Goal: Task Accomplishment & Management: Use online tool/utility

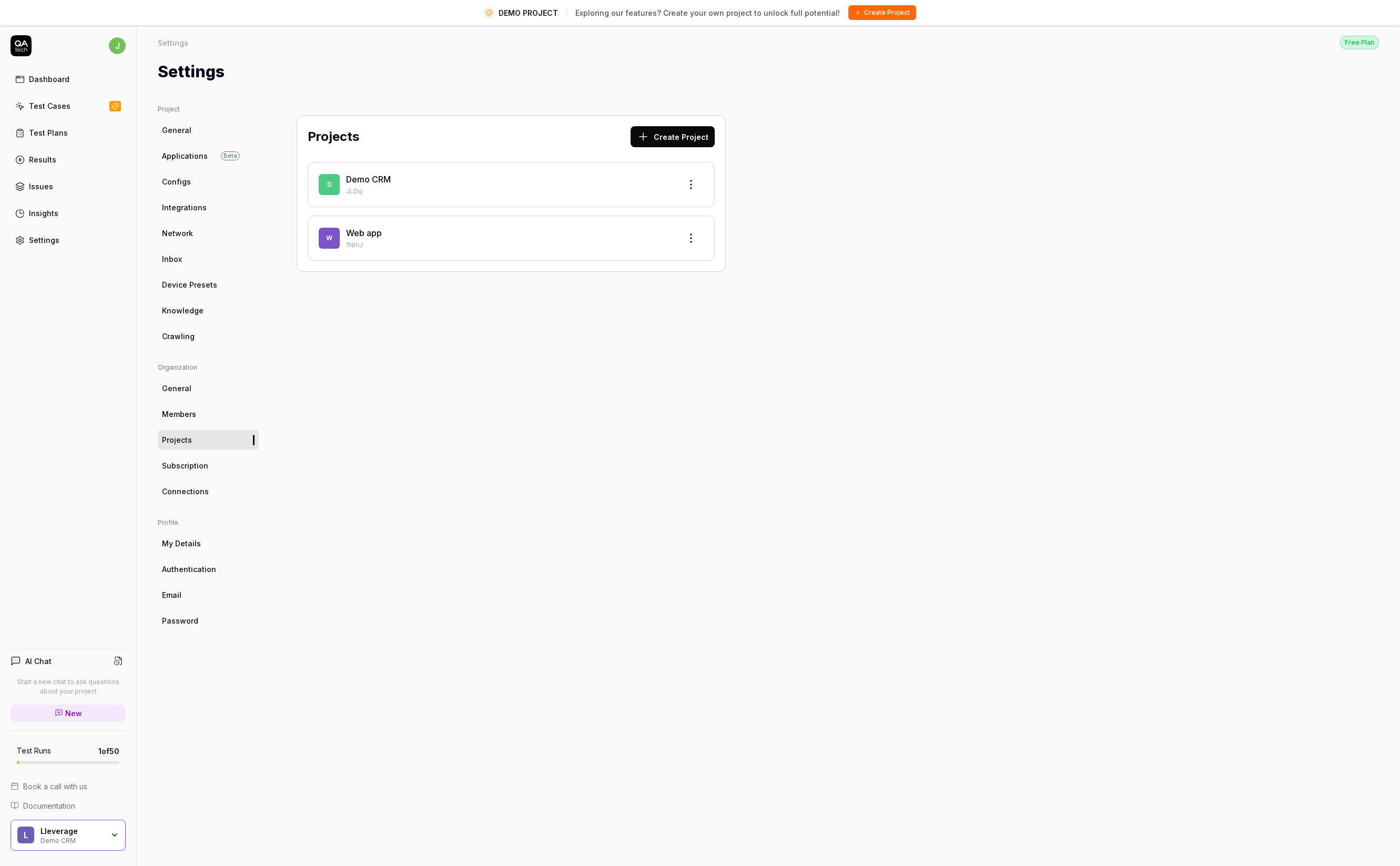
click at [685, 142] on button "Create Project" at bounding box center [673, 137] width 84 height 21
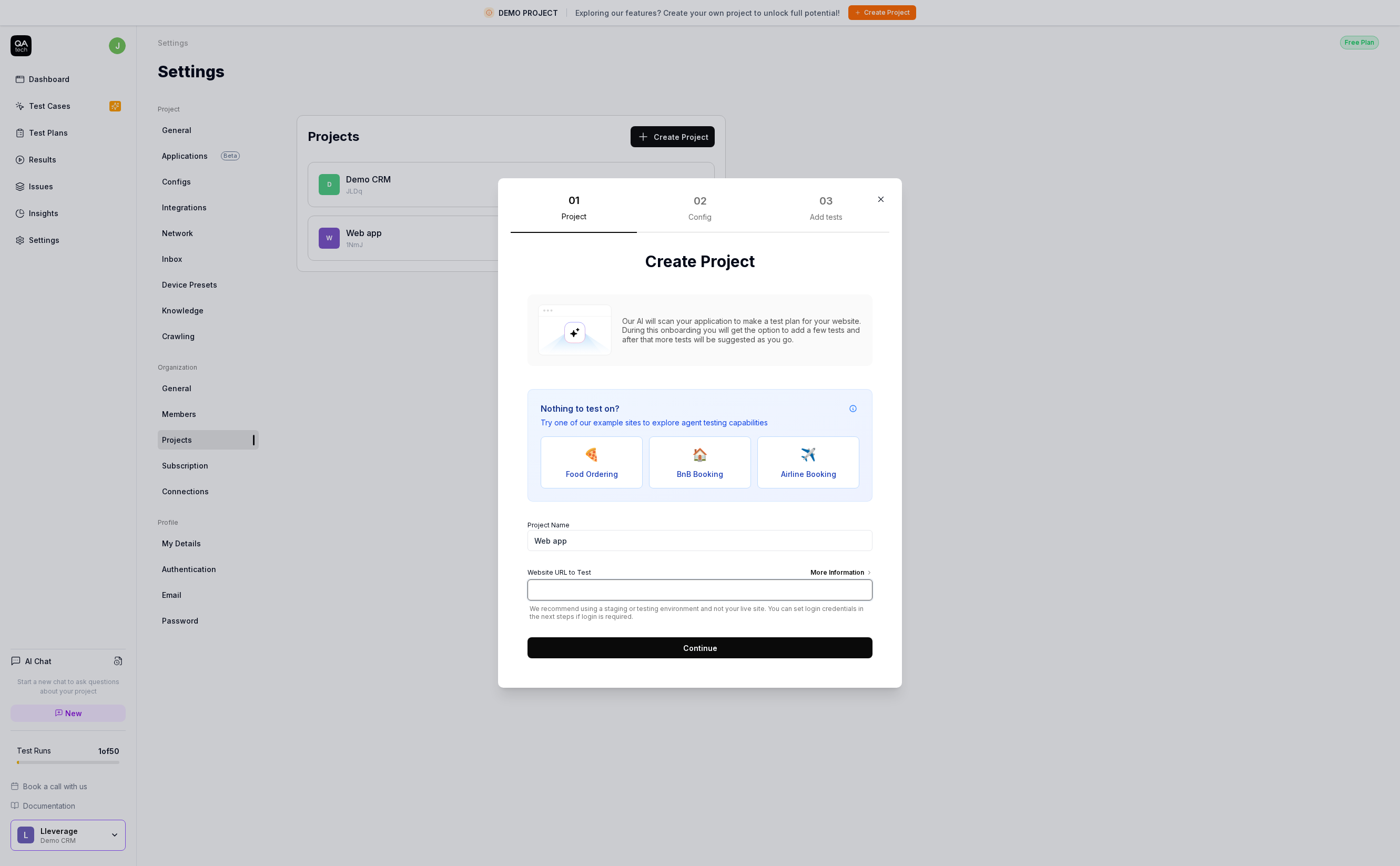
click at [642, 596] on input "Website URL to Test More Information" at bounding box center [700, 590] width 345 height 21
type input "[URL]"
click at [705, 654] on button "Continue" at bounding box center [700, 647] width 345 height 21
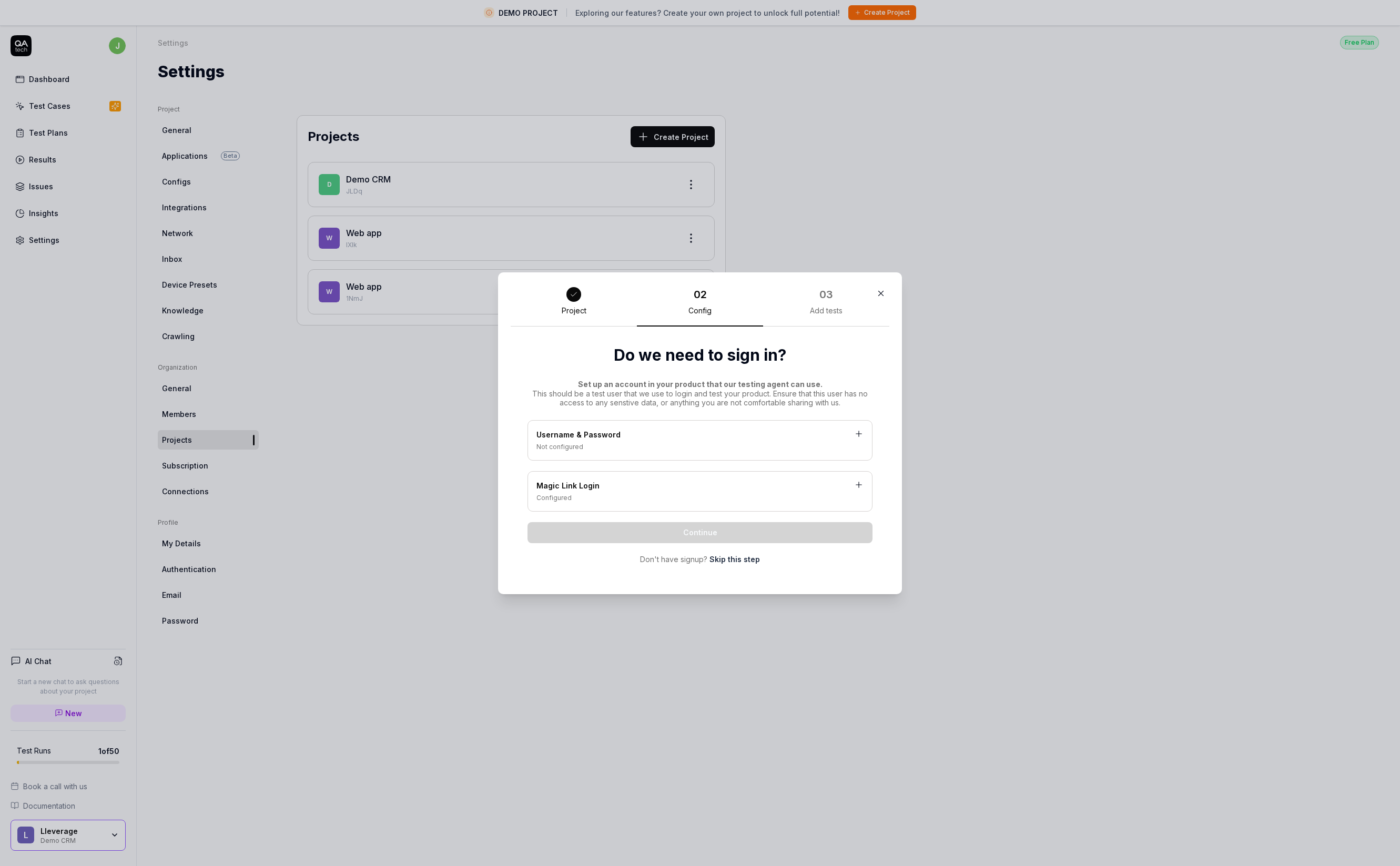
click at [609, 483] on div "Magic Link Login" at bounding box center [700, 487] width 327 height 13
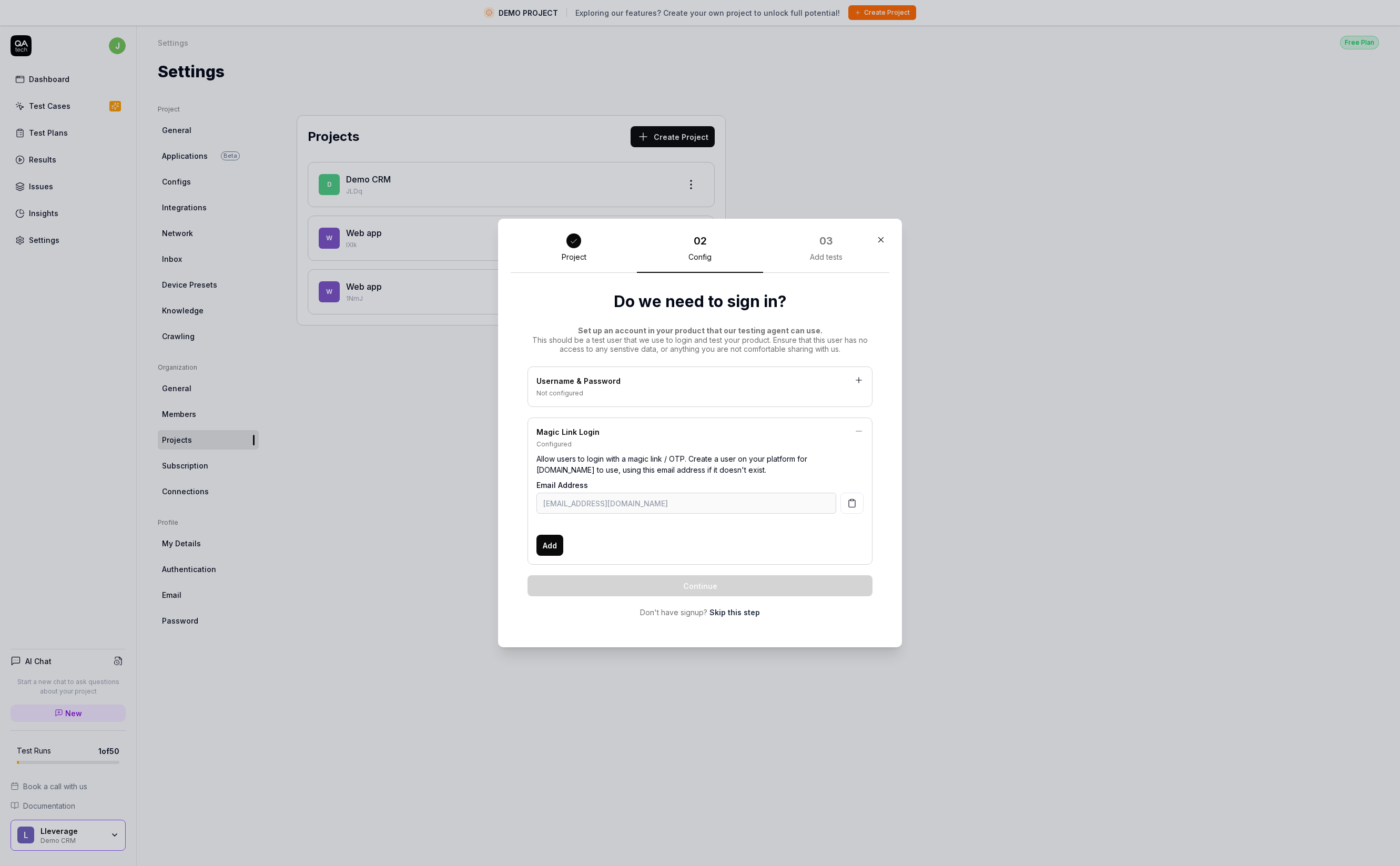
click at [626, 517] on div "Email Address magic-login-yt8lz5@qatech.email Add" at bounding box center [700, 517] width 327 height 76
click at [859, 505] on button "button" at bounding box center [852, 503] width 23 height 21
click at [665, 517] on div "Email Address magic-login-yt8lz5@qatech.email Add" at bounding box center [700, 517] width 327 height 76
click at [753, 455] on div "Allow users to login with a magic link / OTP. Create a user on your platform fo…" at bounding box center [700, 464] width 327 height 31
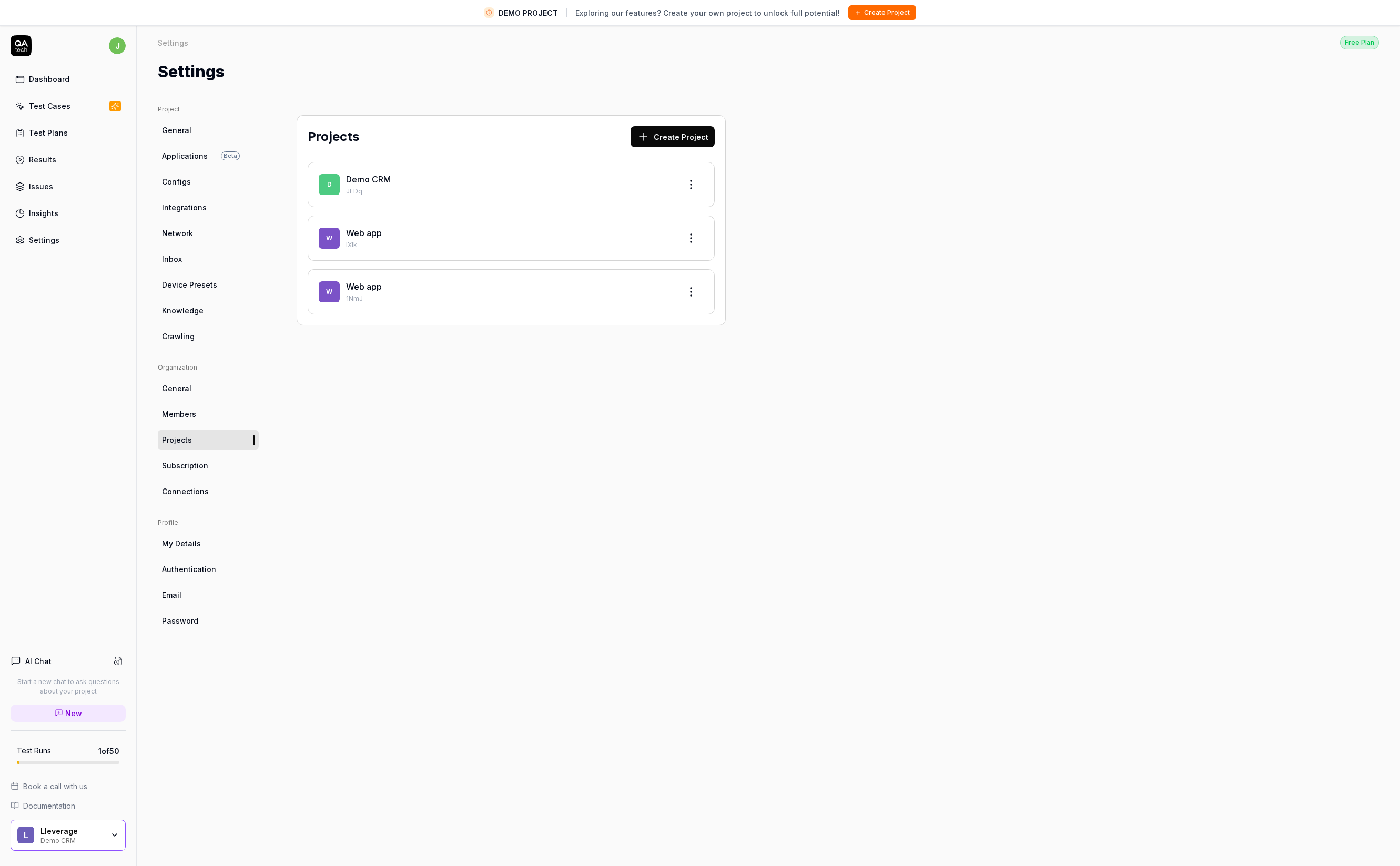
click at [62, 641] on div "AI Chat Start a new chat to ask questions about your project New Test Runs 1 of…" at bounding box center [68, 761] width 136 height 240
click at [205, 576] on link "Authentication" at bounding box center [208, 569] width 101 height 20
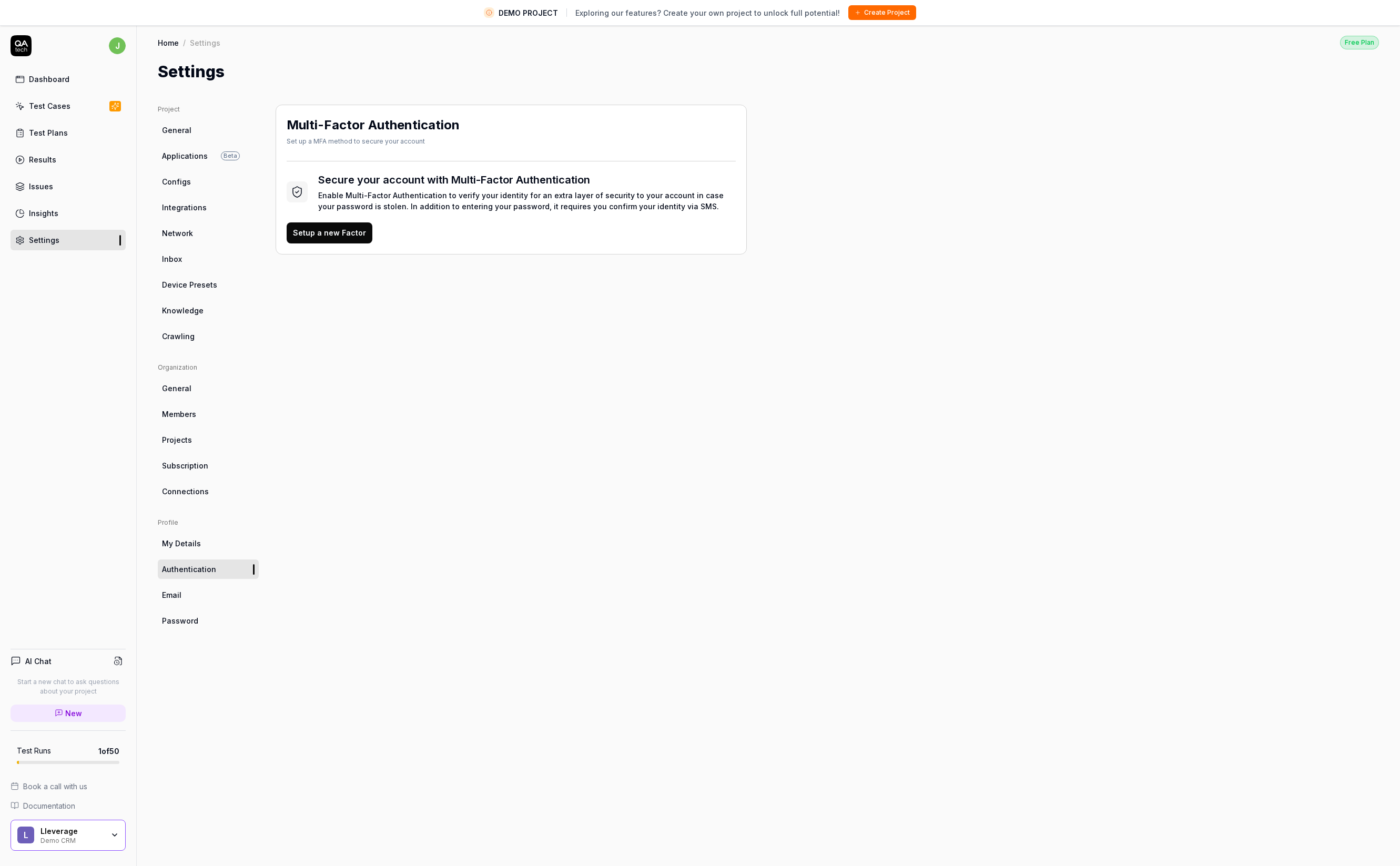
click at [192, 257] on link "Inbox" at bounding box center [208, 259] width 101 height 20
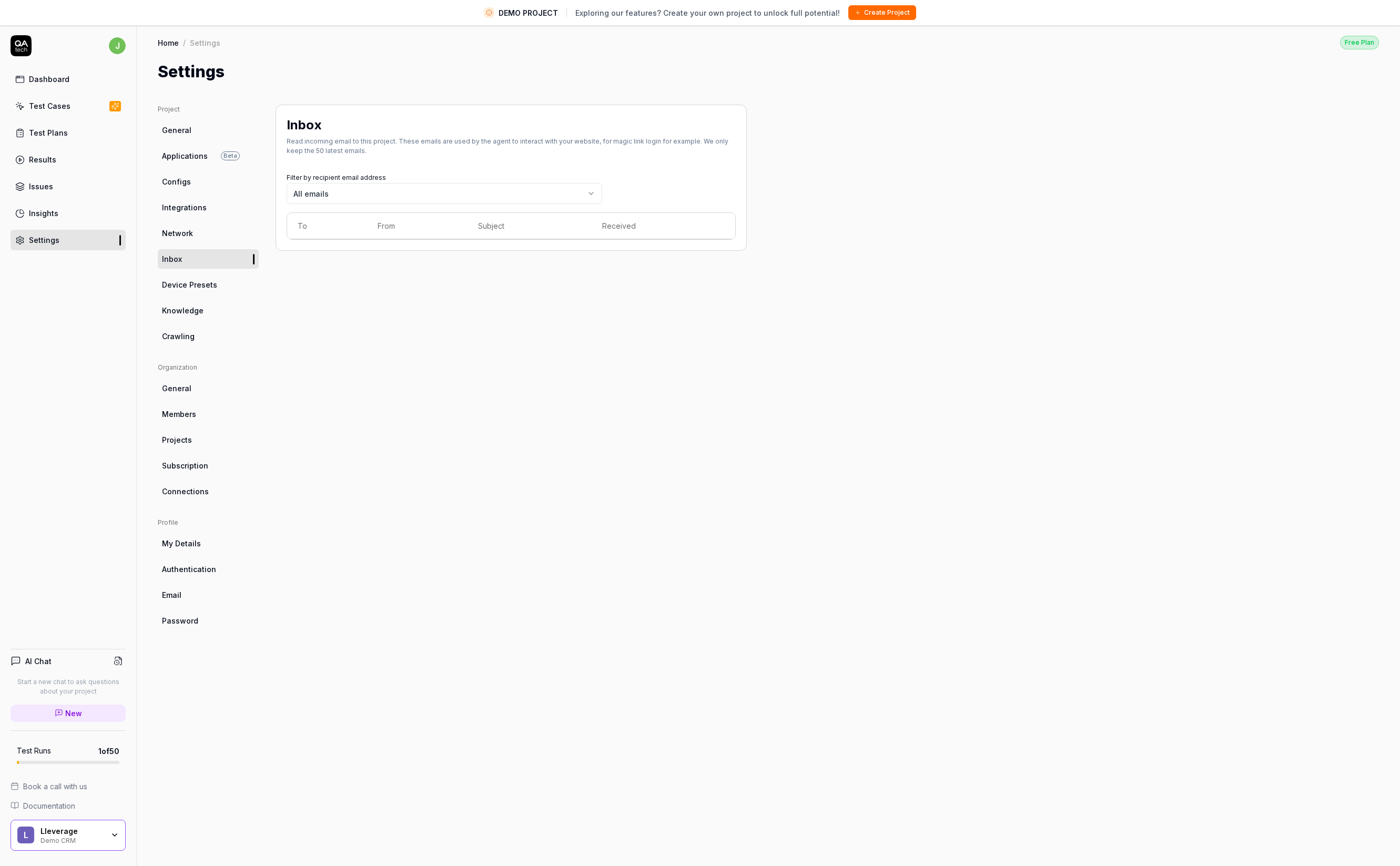
click at [464, 312] on div "Inbox Read incoming email to this project. These emails are used by the agent t…" at bounding box center [511, 488] width 471 height 766
click at [910, 120] on div "Project General Applications Beta Configs Integrations Network Inbox Device Pre…" at bounding box center [768, 488] width 1222 height 766
click at [362, 232] on th "To" at bounding box center [327, 226] width 80 height 26
click at [348, 204] on div "Filter by recipient email address All emails To From Subject Received" at bounding box center [511, 205] width 449 height 69
click at [348, 199] on body "DEMO PROJECT Exploring our features? Create your own project to unlock full pot…" at bounding box center [700, 446] width 1400 height 891
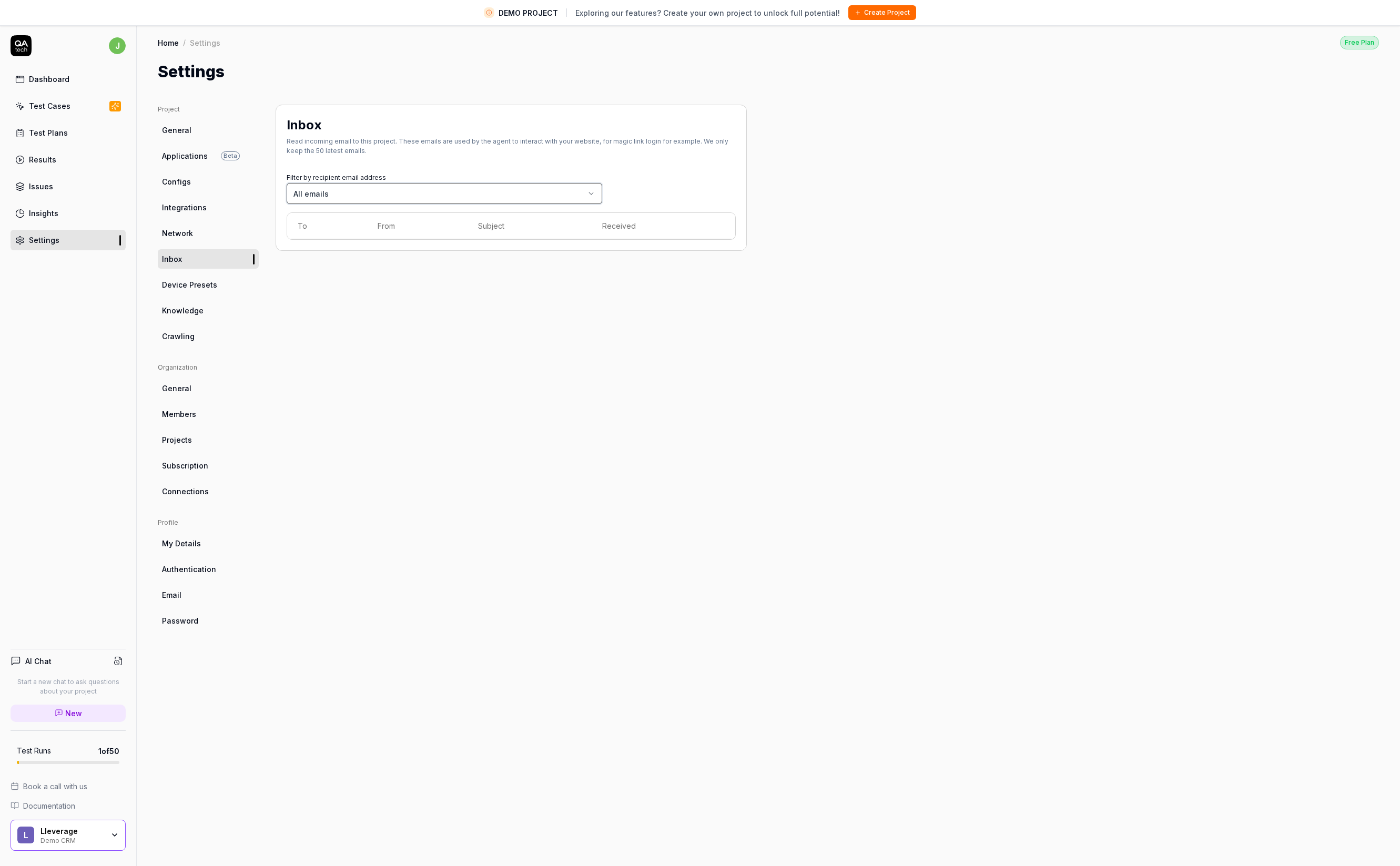
click at [419, 379] on html "DEMO PROJECT Exploring our features? Create your own project to unlock full pot…" at bounding box center [700, 446] width 1400 height 891
click at [419, 379] on div "Inbox Read incoming email to this project. These emails are used by the agent t…" at bounding box center [511, 488] width 471 height 766
click at [205, 590] on link "Email" at bounding box center [208, 595] width 101 height 20
click at [190, 257] on link "Inbox" at bounding box center [208, 259] width 101 height 20
click at [369, 235] on th "From" at bounding box center [417, 226] width 100 height 26
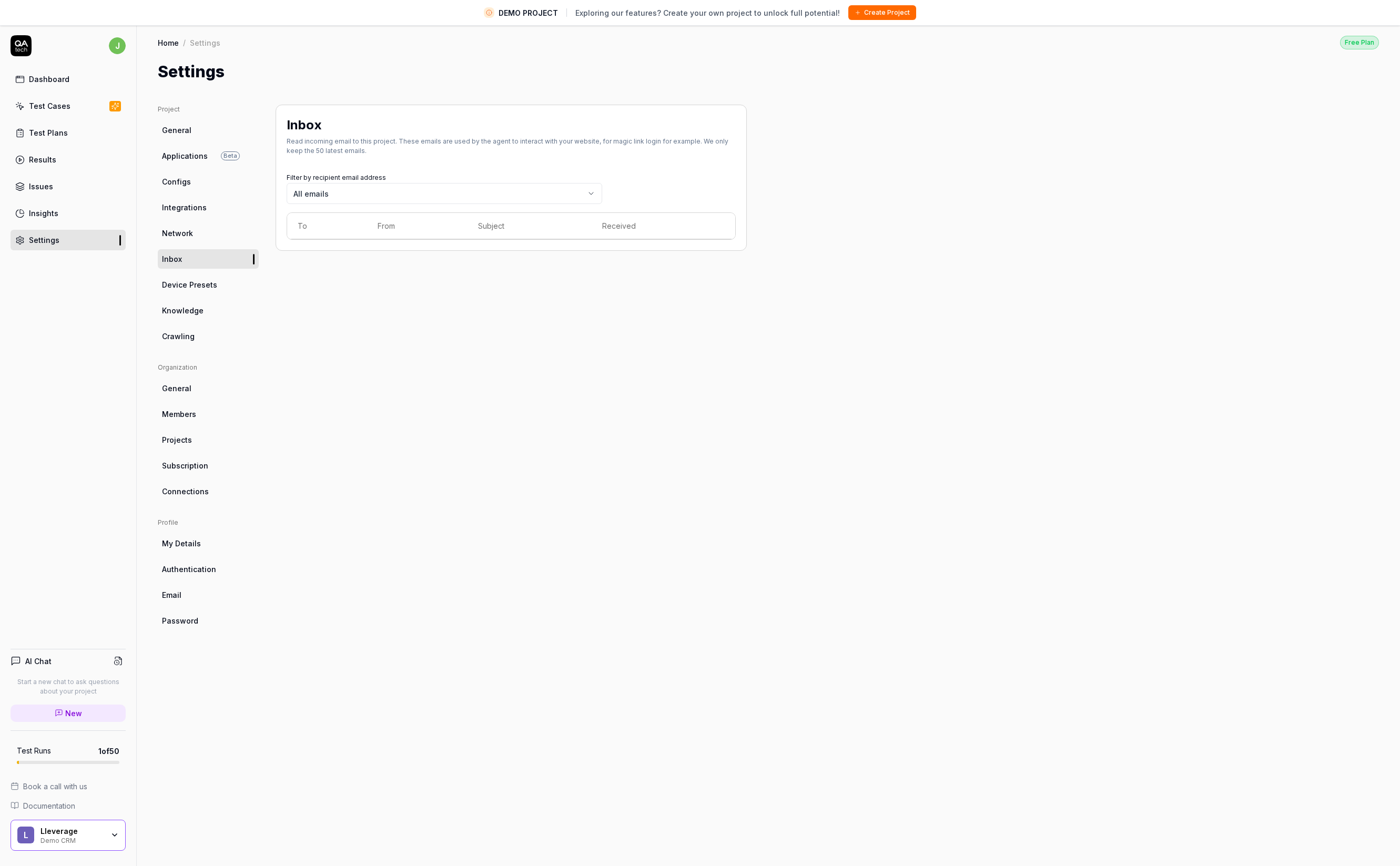
click at [371, 198] on body "DEMO PROJECT Exploring our features? Create your own project to unlock full pot…" at bounding box center [700, 446] width 1400 height 891
click at [1252, 75] on div "Settings" at bounding box center [768, 71] width 1222 height 23
click at [183, 150] on span "Applications" at bounding box center [185, 156] width 46 height 11
click at [190, 187] on link "Configs" at bounding box center [208, 181] width 101 height 20
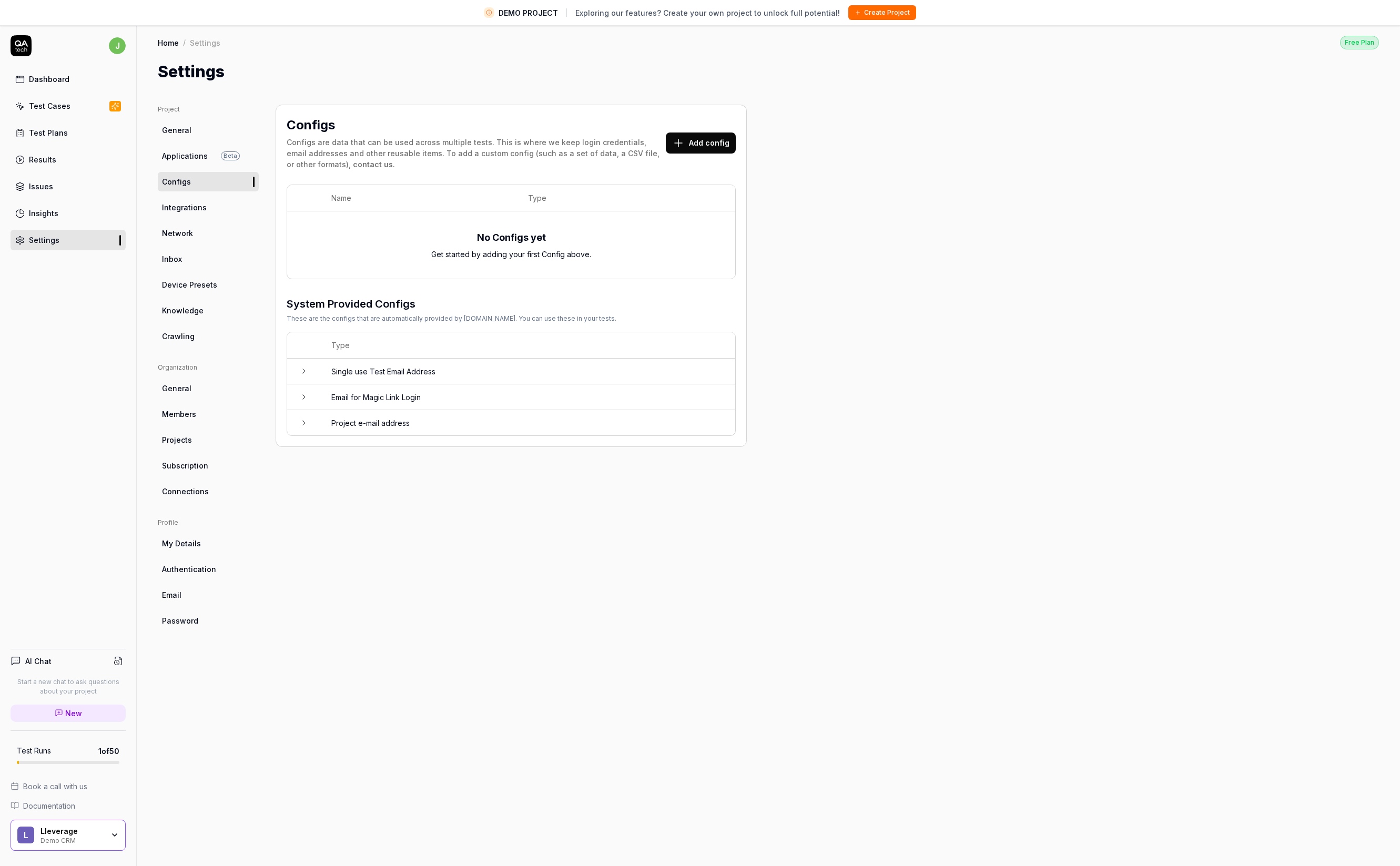
click at [190, 208] on span "Integrations" at bounding box center [185, 207] width 45 height 11
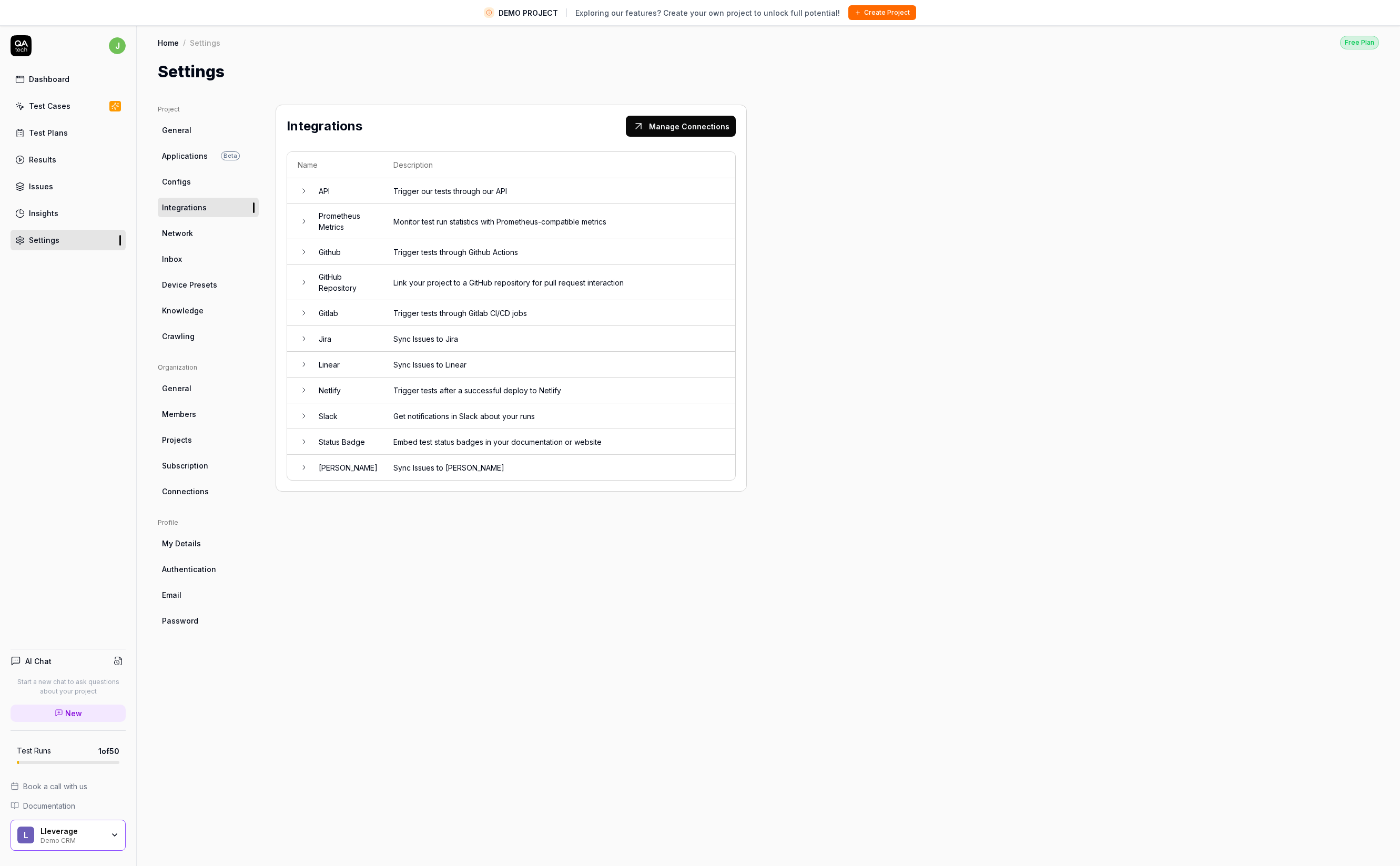
click at [196, 180] on link "Configs" at bounding box center [208, 181] width 101 height 20
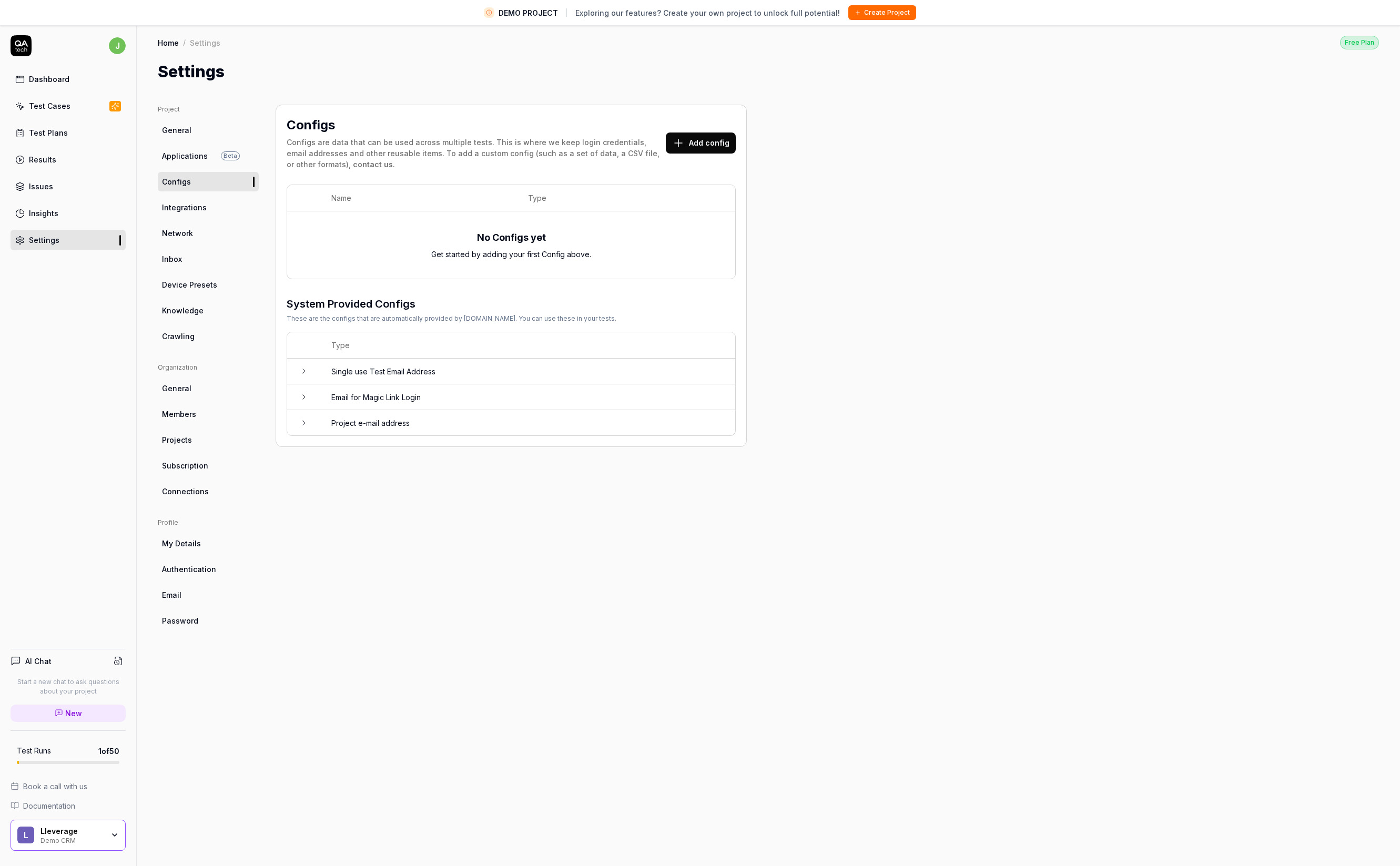
click at [309, 368] on td at bounding box center [304, 371] width 34 height 25
click at [297, 469] on td at bounding box center [304, 477] width 34 height 25
click at [344, 567] on button "View Email Inbox" at bounding box center [335, 571] width 76 height 21
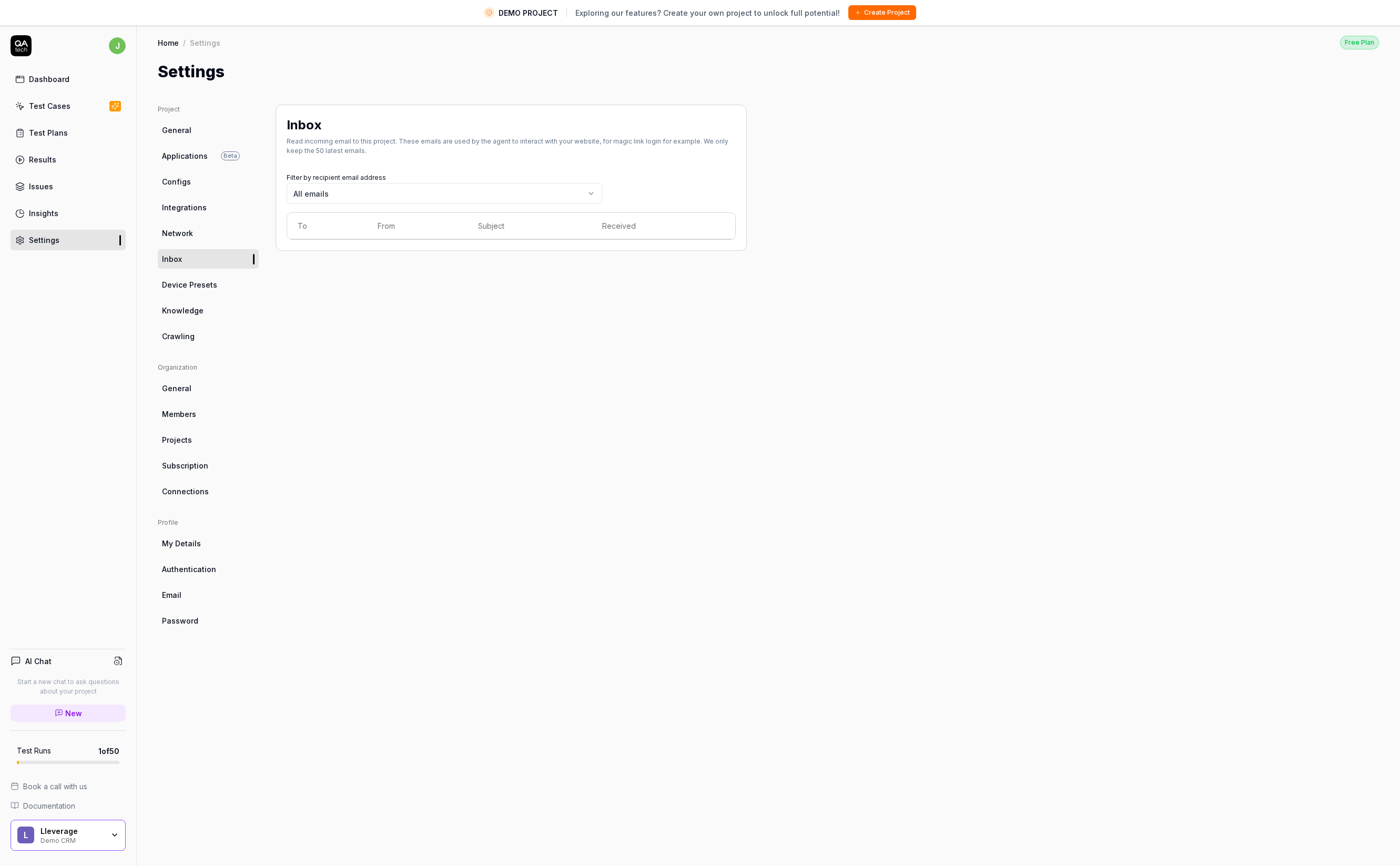
click at [56, 81] on div "Dashboard" at bounding box center [49, 79] width 40 height 11
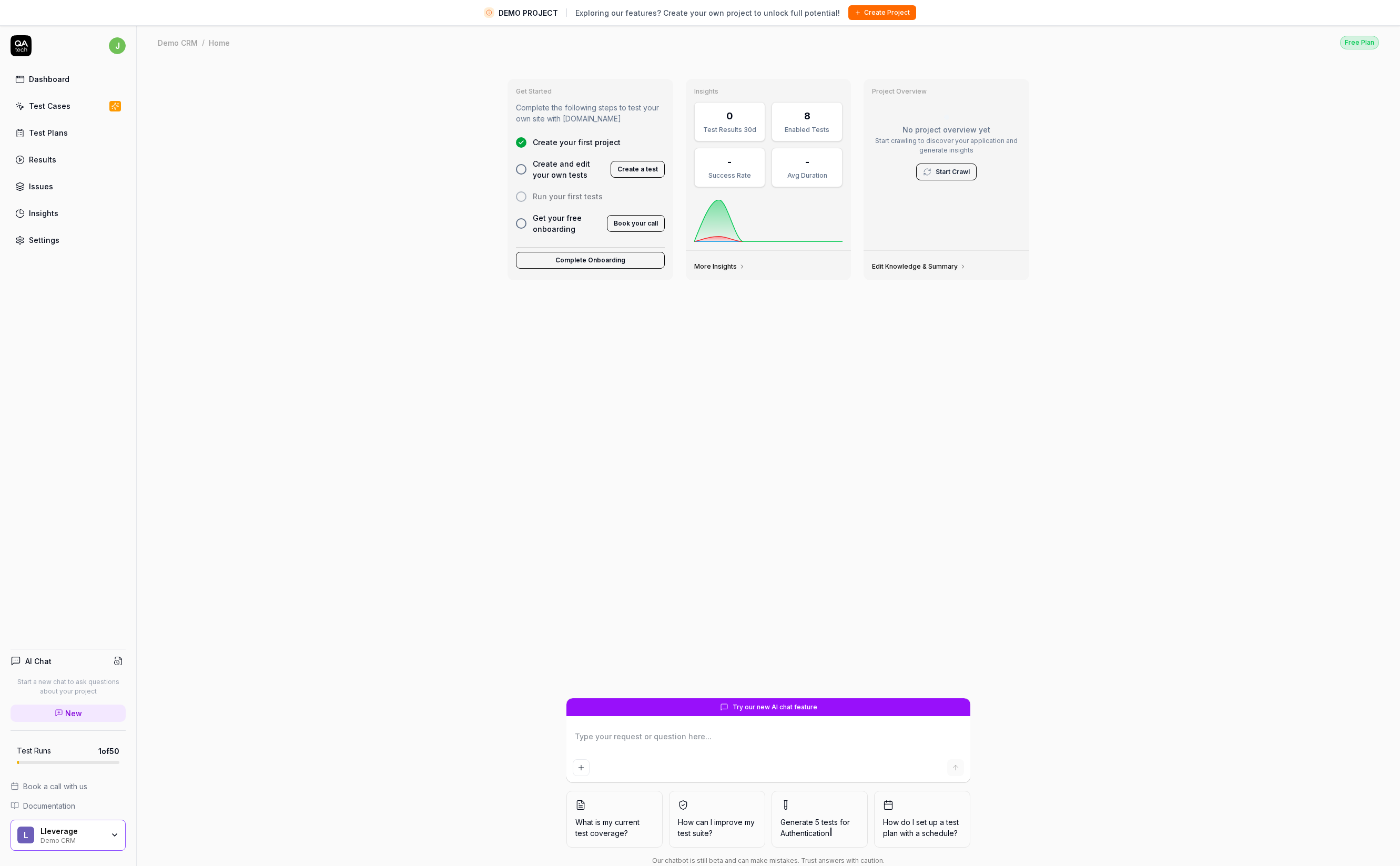
click at [463, 263] on div "Get Started Complete the following steps to test your own site with [DOMAIN_NAM…" at bounding box center [768, 476] width 1264 height 831
type textarea "*"
click at [74, 836] on div "Demo CRM" at bounding box center [71, 840] width 63 height 8
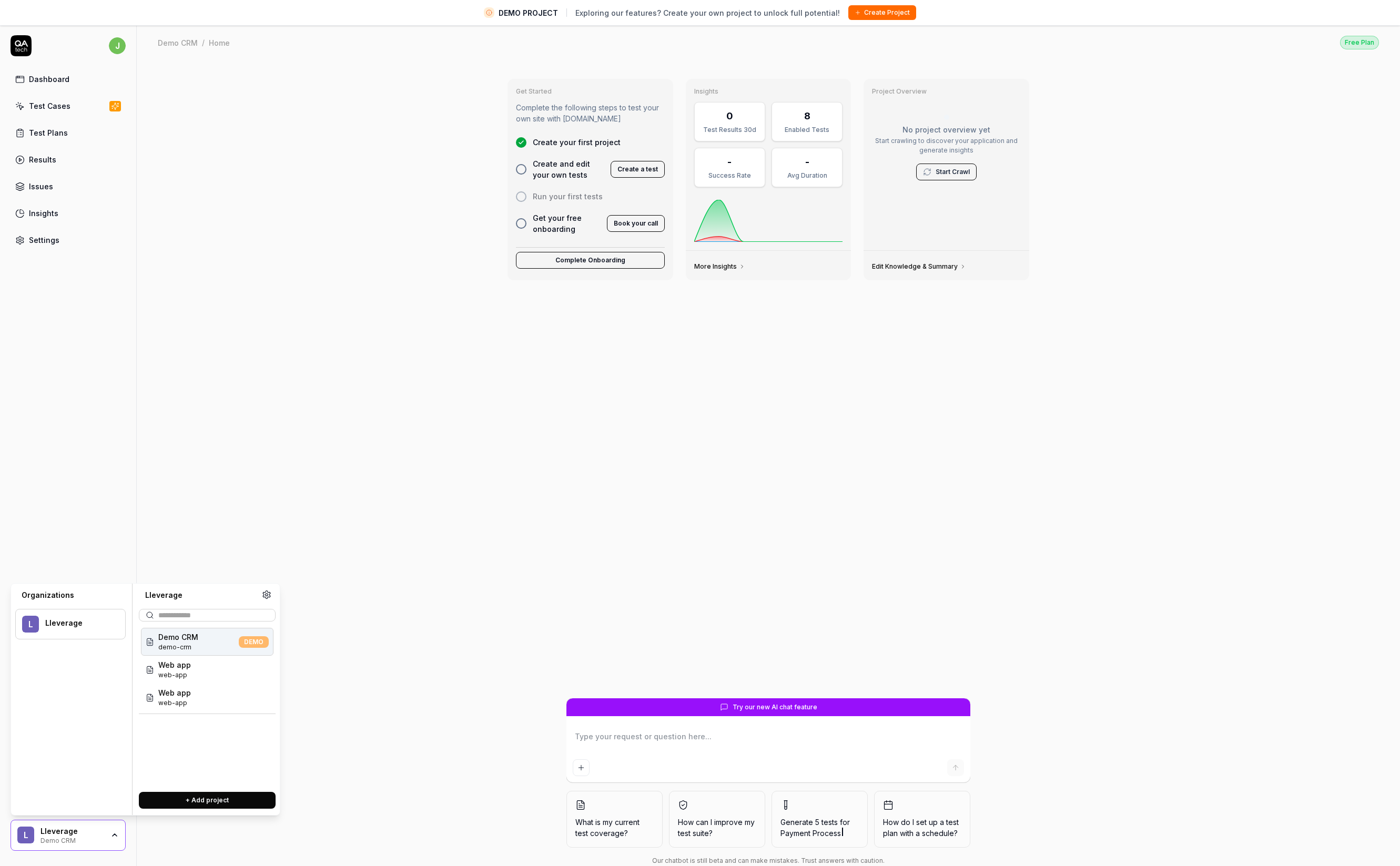
click at [197, 801] on button "+ Add project" at bounding box center [207, 800] width 137 height 17
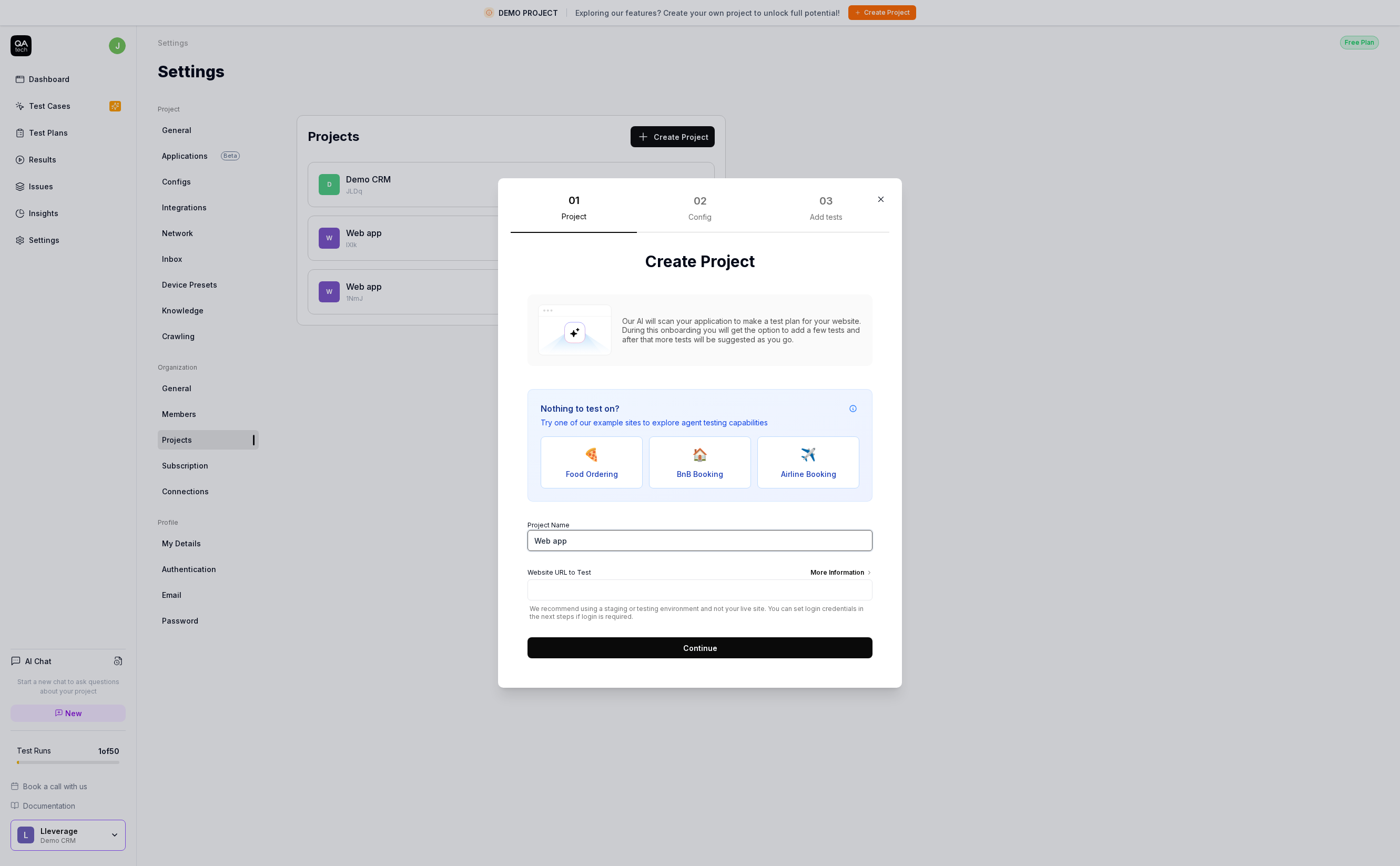
click at [567, 544] on input "Web app" at bounding box center [700, 540] width 345 height 21
type input "Lleverage"
type input "[URL]"
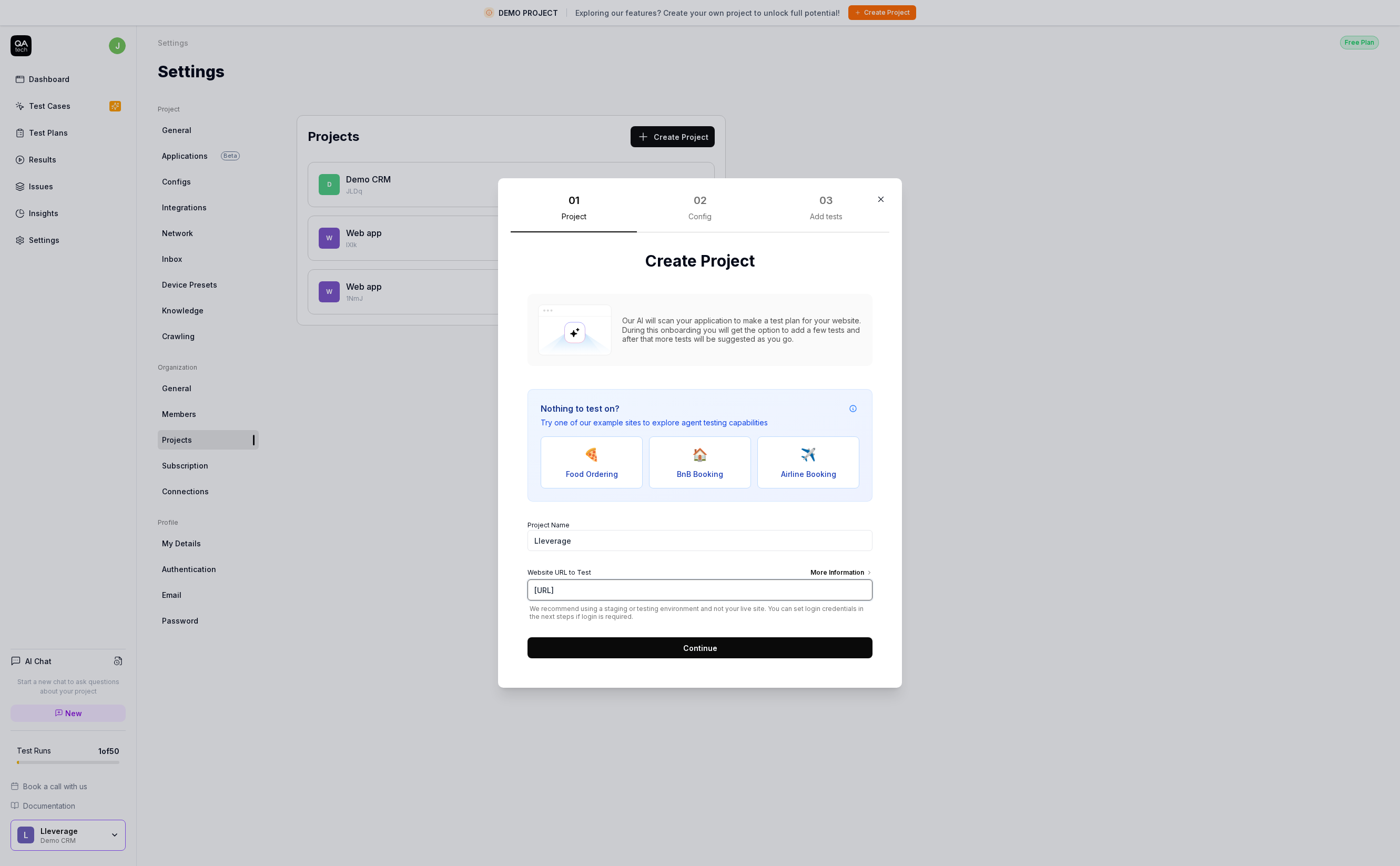
click button "Continue" at bounding box center [700, 647] width 345 height 21
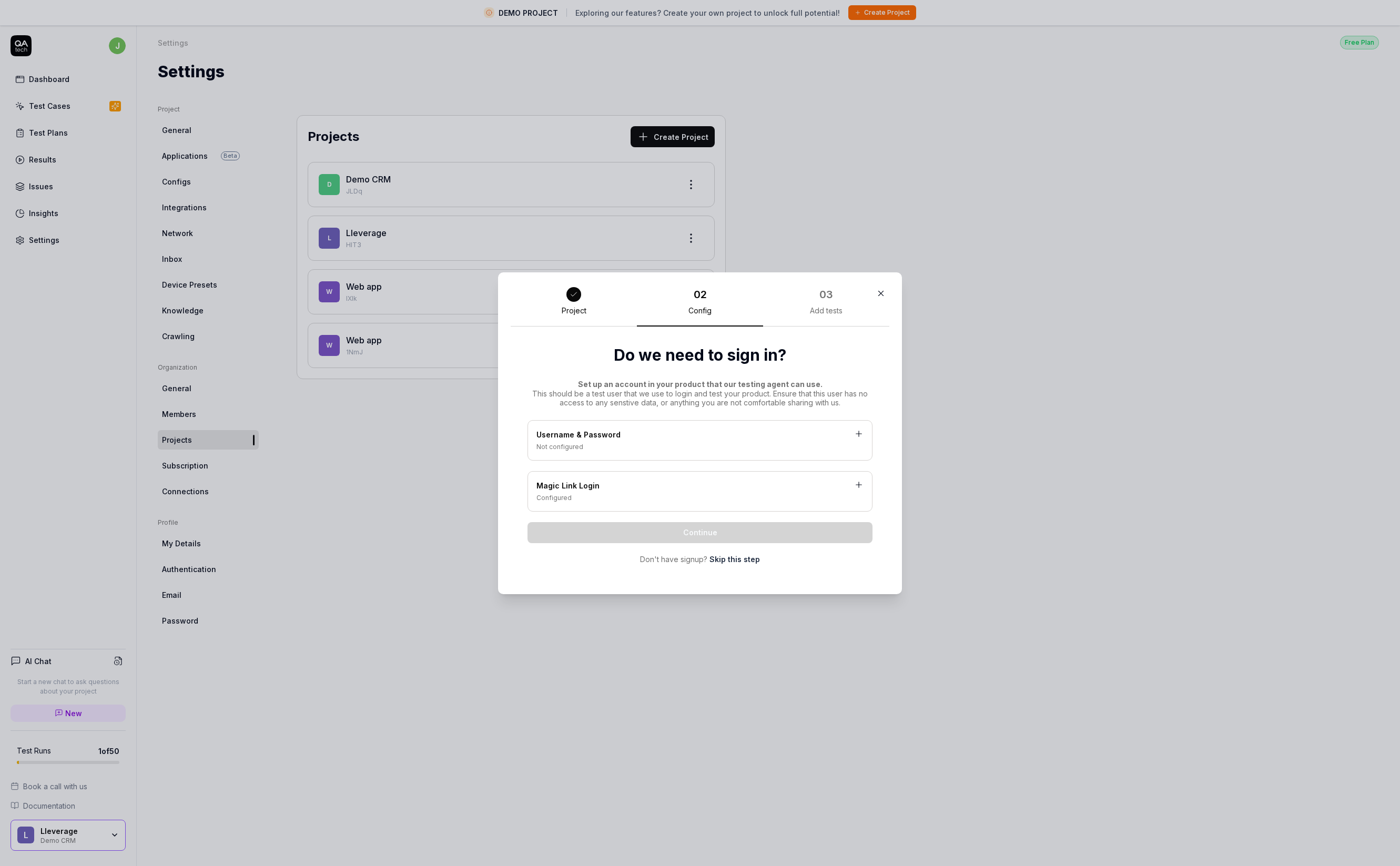
click at [642, 487] on div "Magic Link Login" at bounding box center [700, 487] width 327 height 13
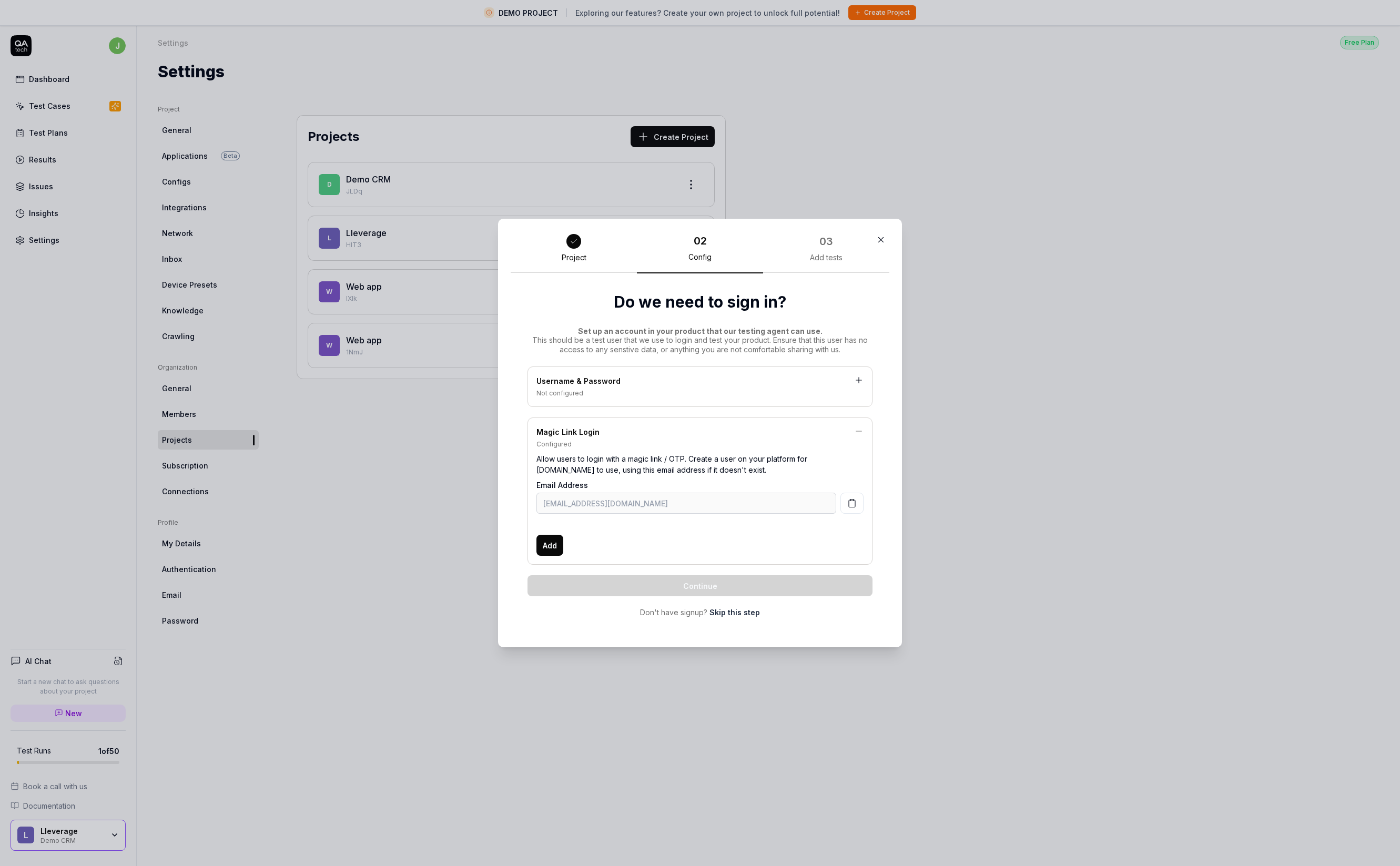
click at [841, 498] on button "button" at bounding box center [852, 503] width 23 height 21
click at [557, 545] on button "Add" at bounding box center [550, 545] width 27 height 21
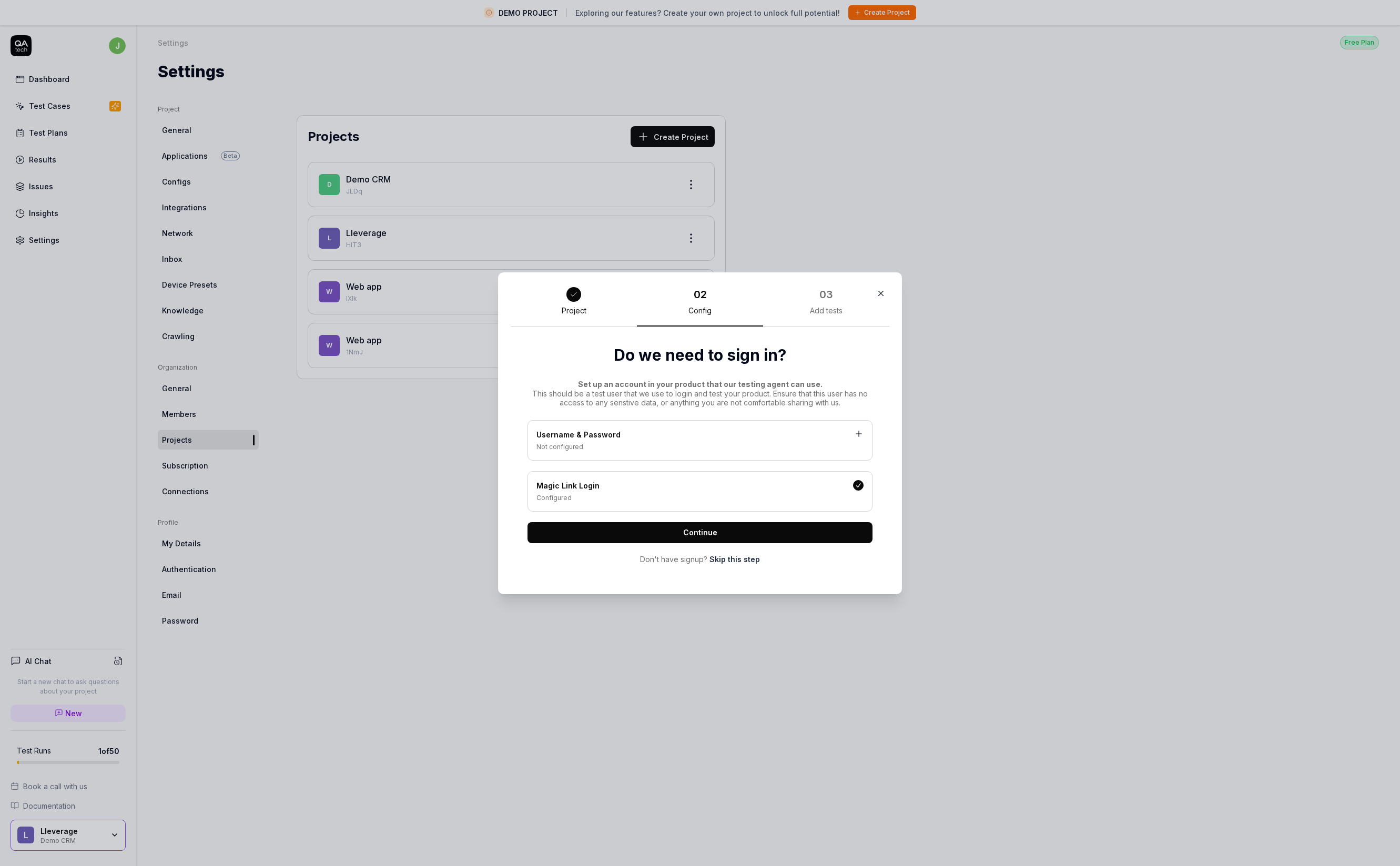
click at [730, 528] on button "Continue" at bounding box center [700, 533] width 345 height 21
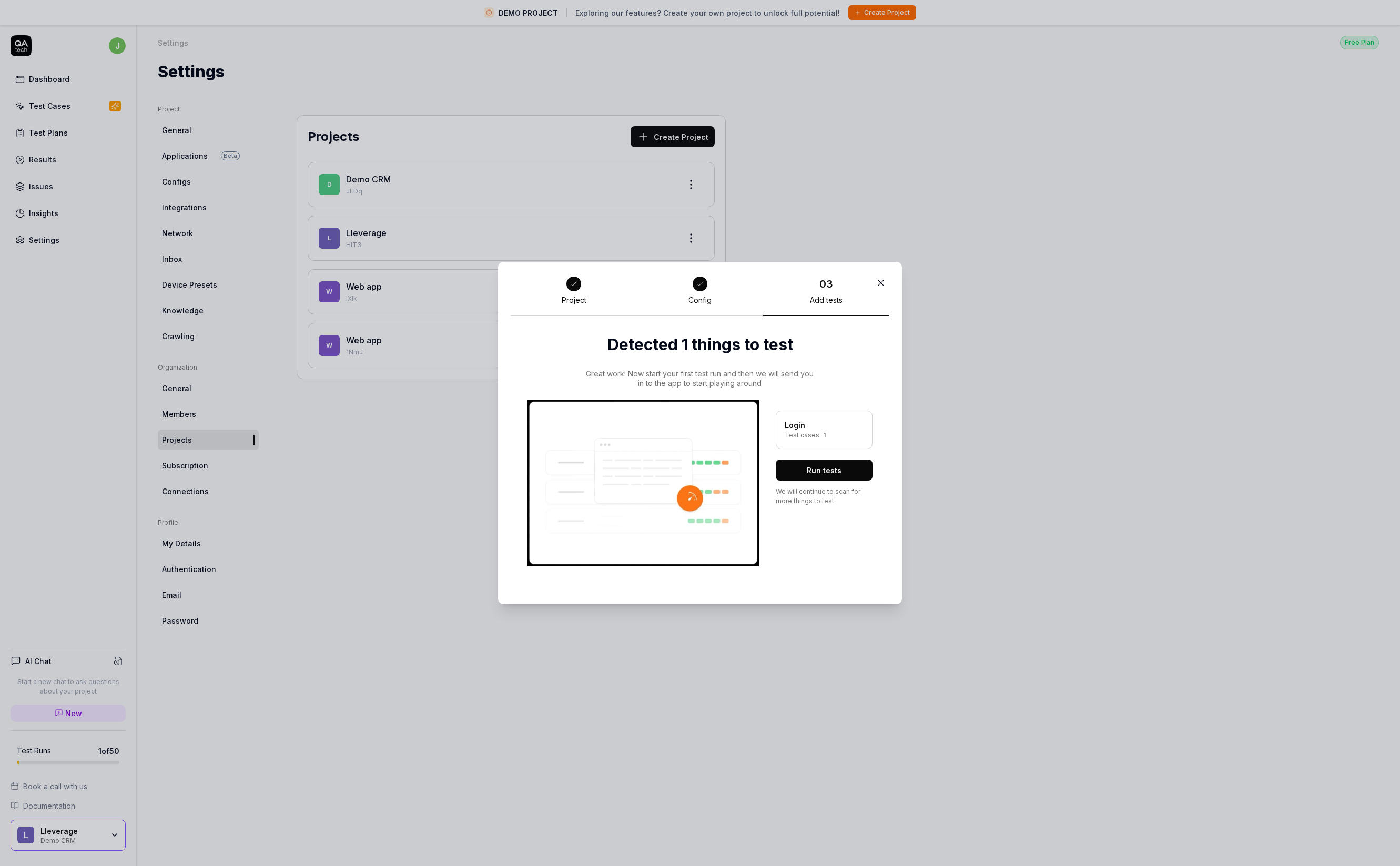
click at [832, 475] on button "Run tests" at bounding box center [824, 470] width 97 height 21
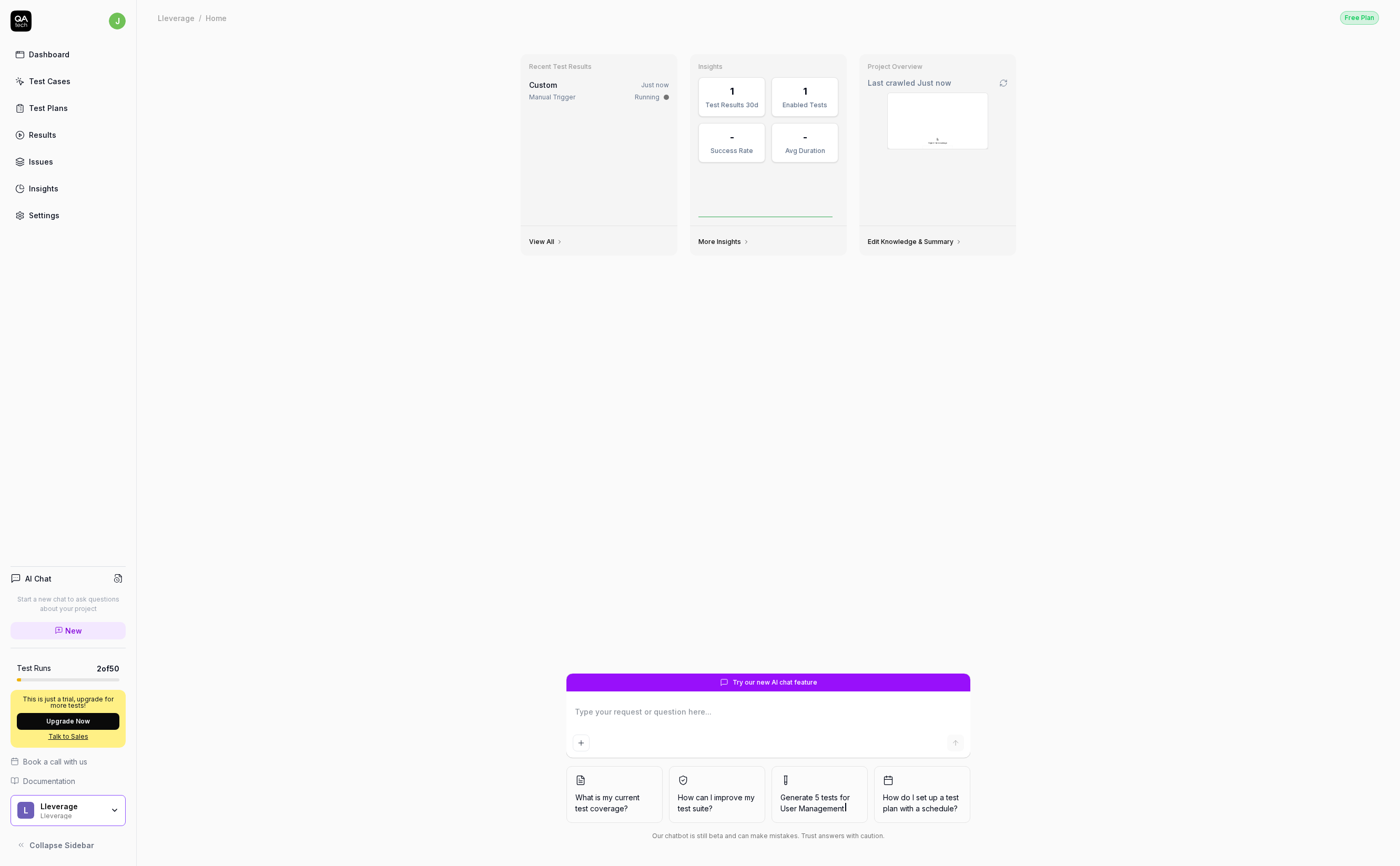
click at [938, 120] on img at bounding box center [937, 120] width 100 height 55
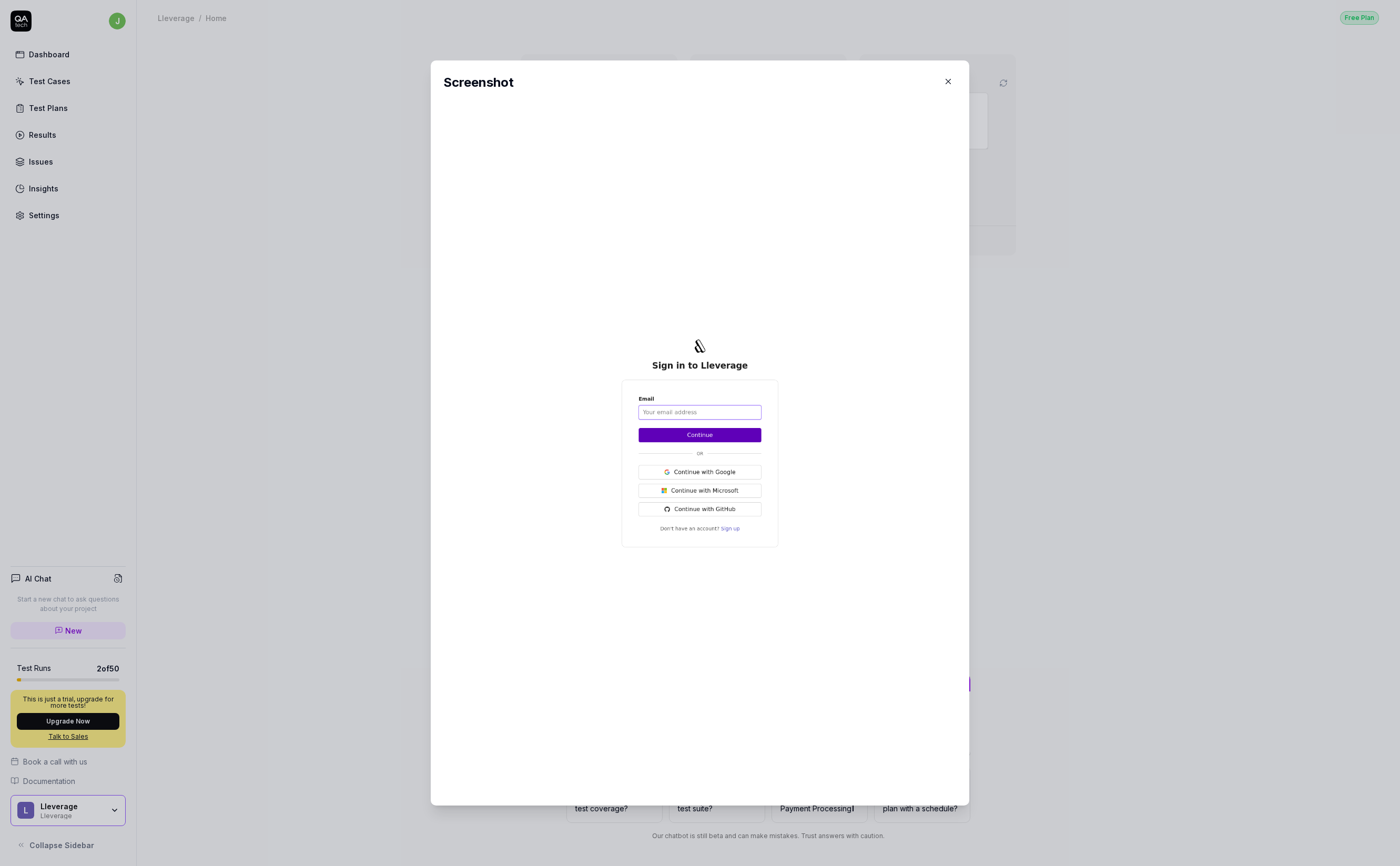
click at [950, 78] on icon "button" at bounding box center [949, 82] width 9 height 9
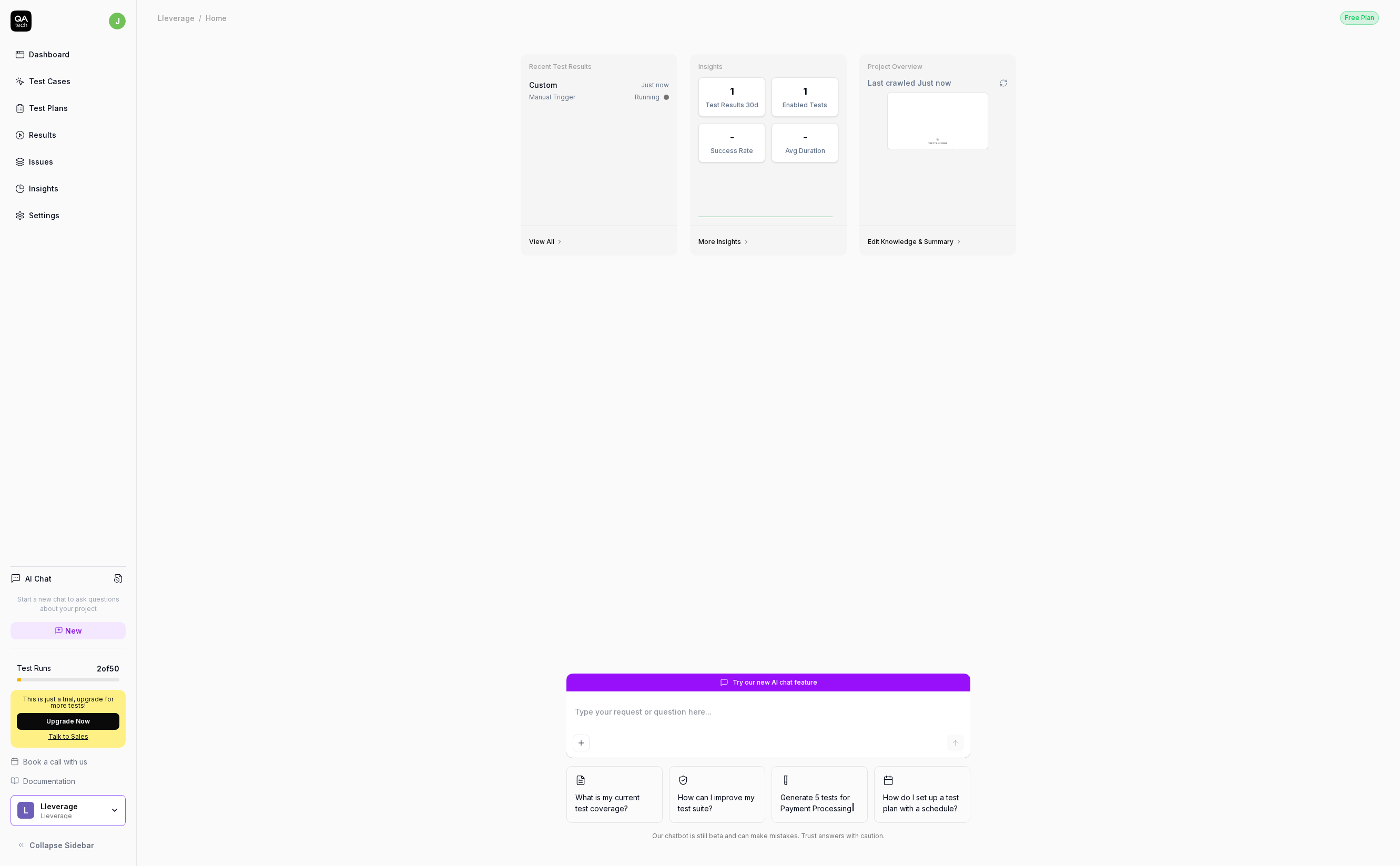
click at [990, 79] on div "Last crawled Just now" at bounding box center [937, 83] width 140 height 11
click at [999, 82] on icon at bounding box center [1003, 83] width 8 height 8
click at [999, 84] on icon at bounding box center [1003, 83] width 8 height 8
click at [65, 133] on link "Results" at bounding box center [68, 135] width 115 height 21
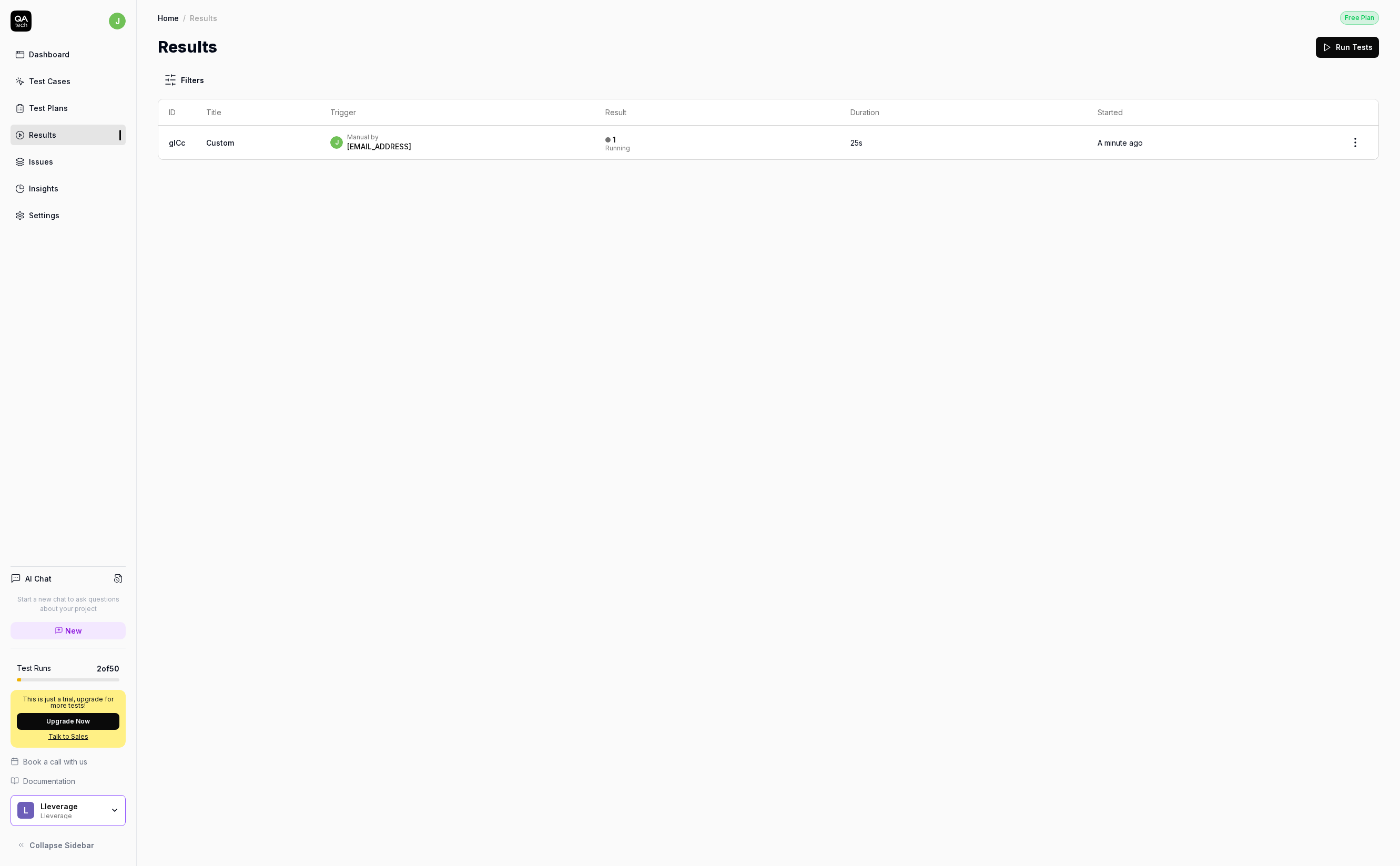
click at [241, 143] on td "Custom" at bounding box center [258, 143] width 124 height 34
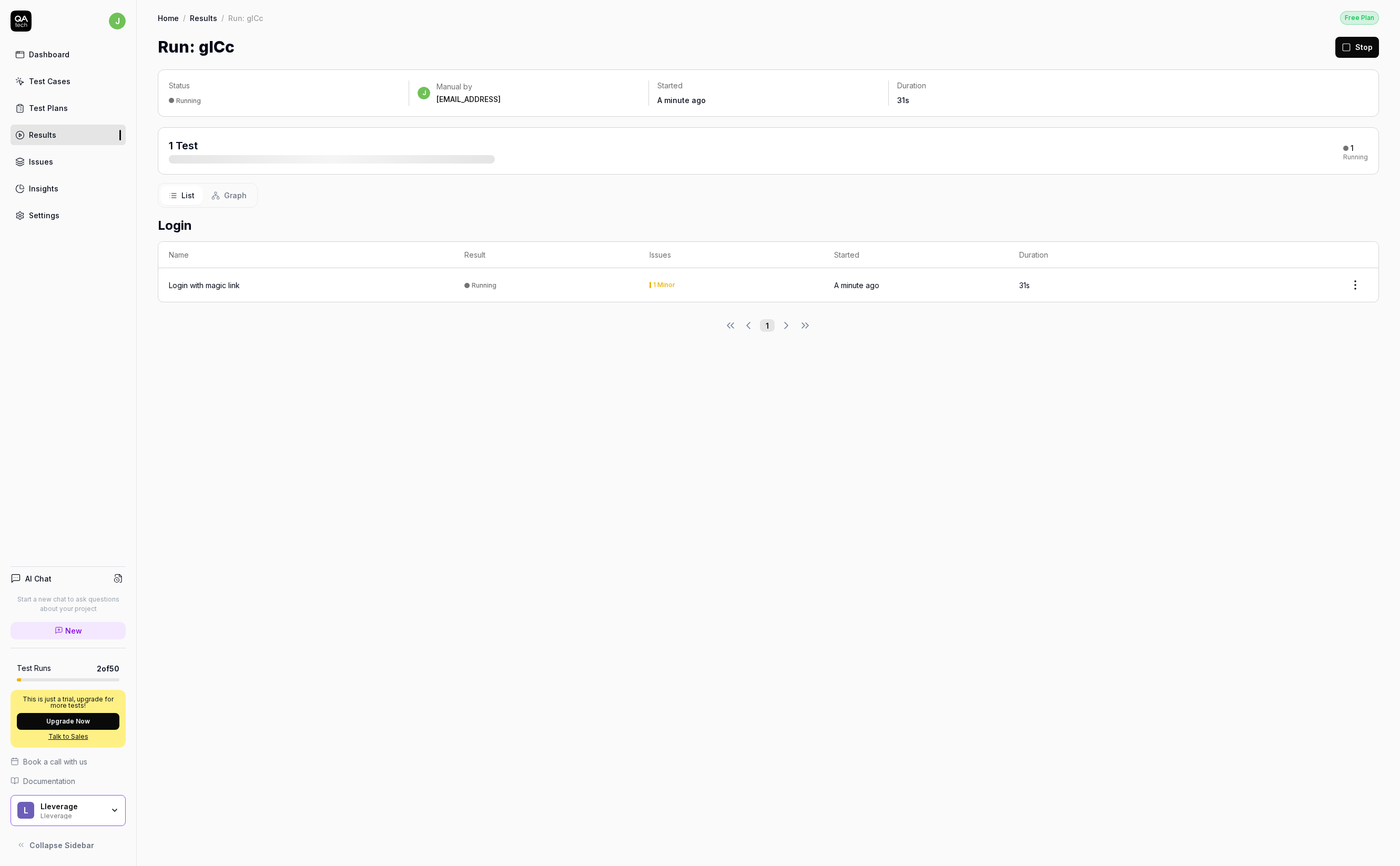
click at [196, 158] on div at bounding box center [332, 159] width 327 height 8
click at [102, 98] on link "Test Plans" at bounding box center [68, 108] width 115 height 21
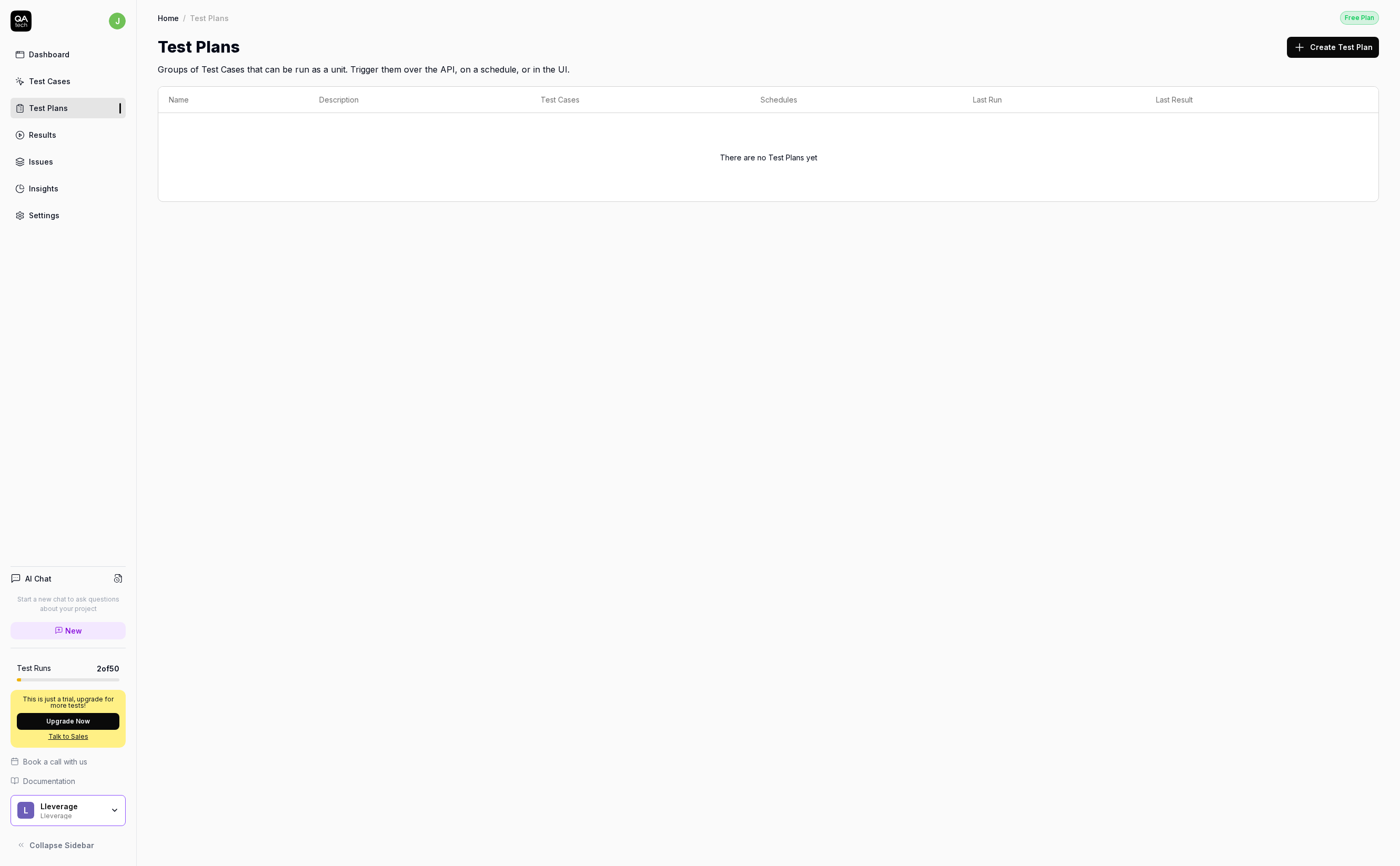
click at [71, 80] on link "Test Cases" at bounding box center [68, 82] width 115 height 21
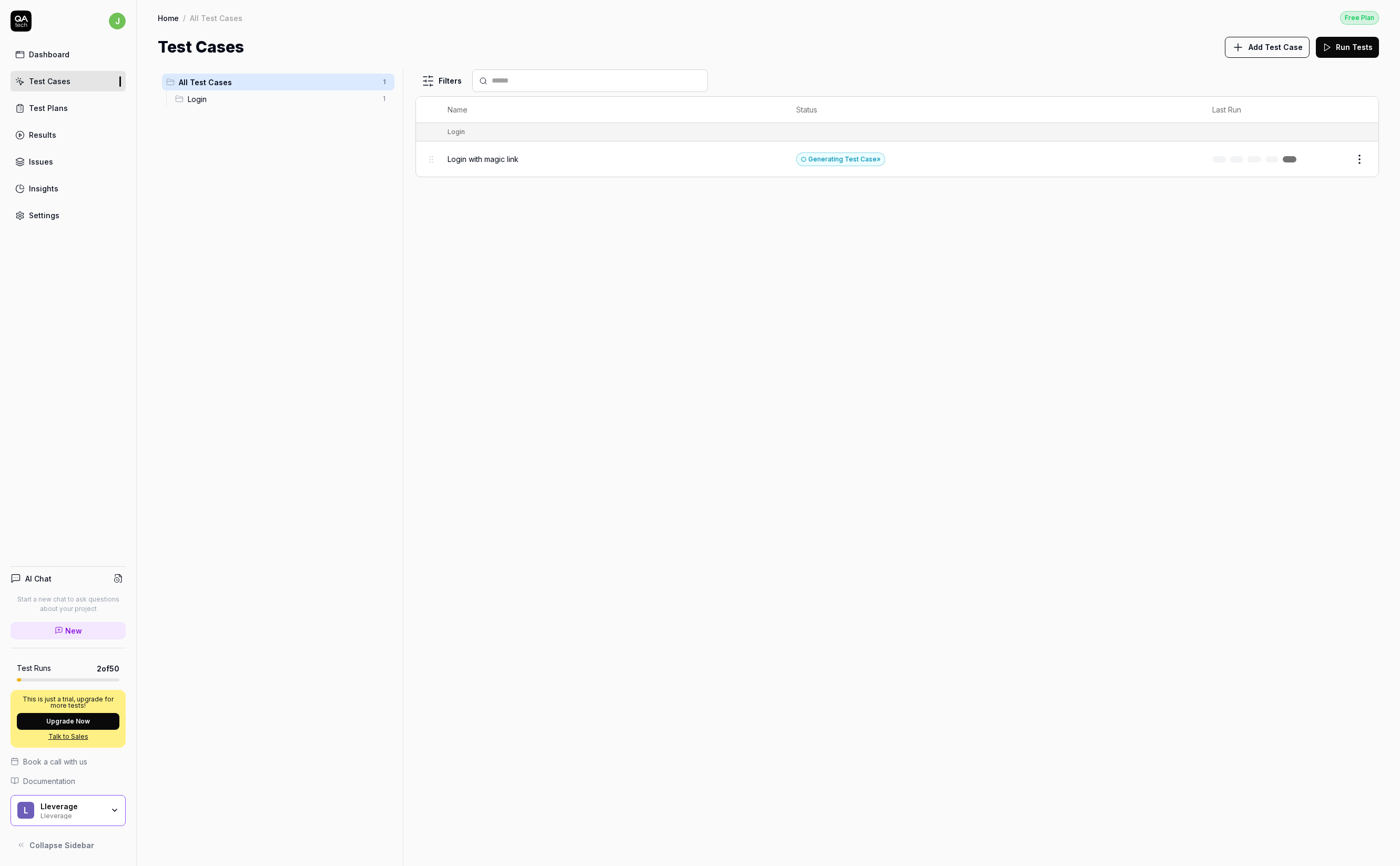
click at [1340, 156] on button "Edit" at bounding box center [1334, 160] width 25 height 17
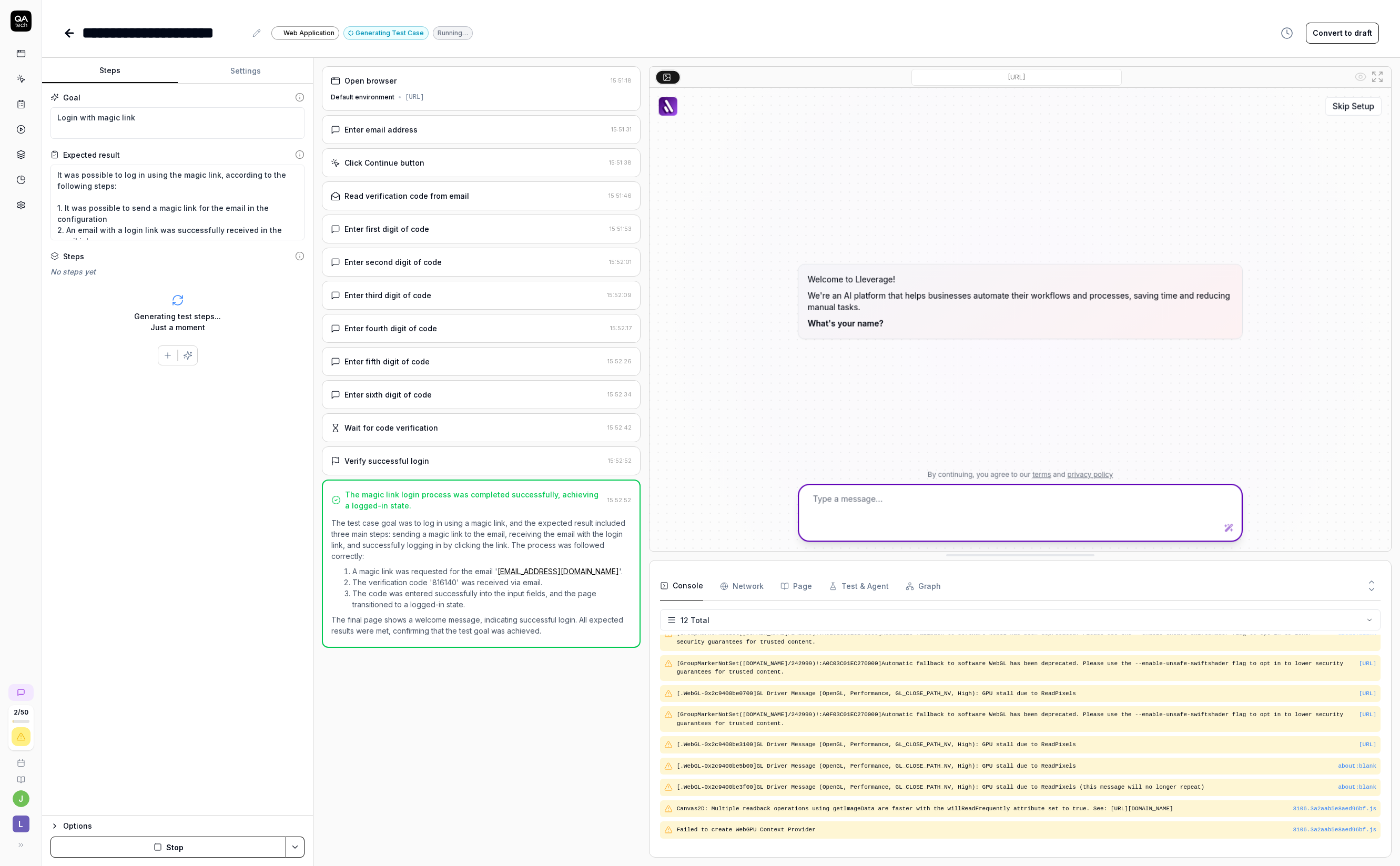
scroll to position [82, 0]
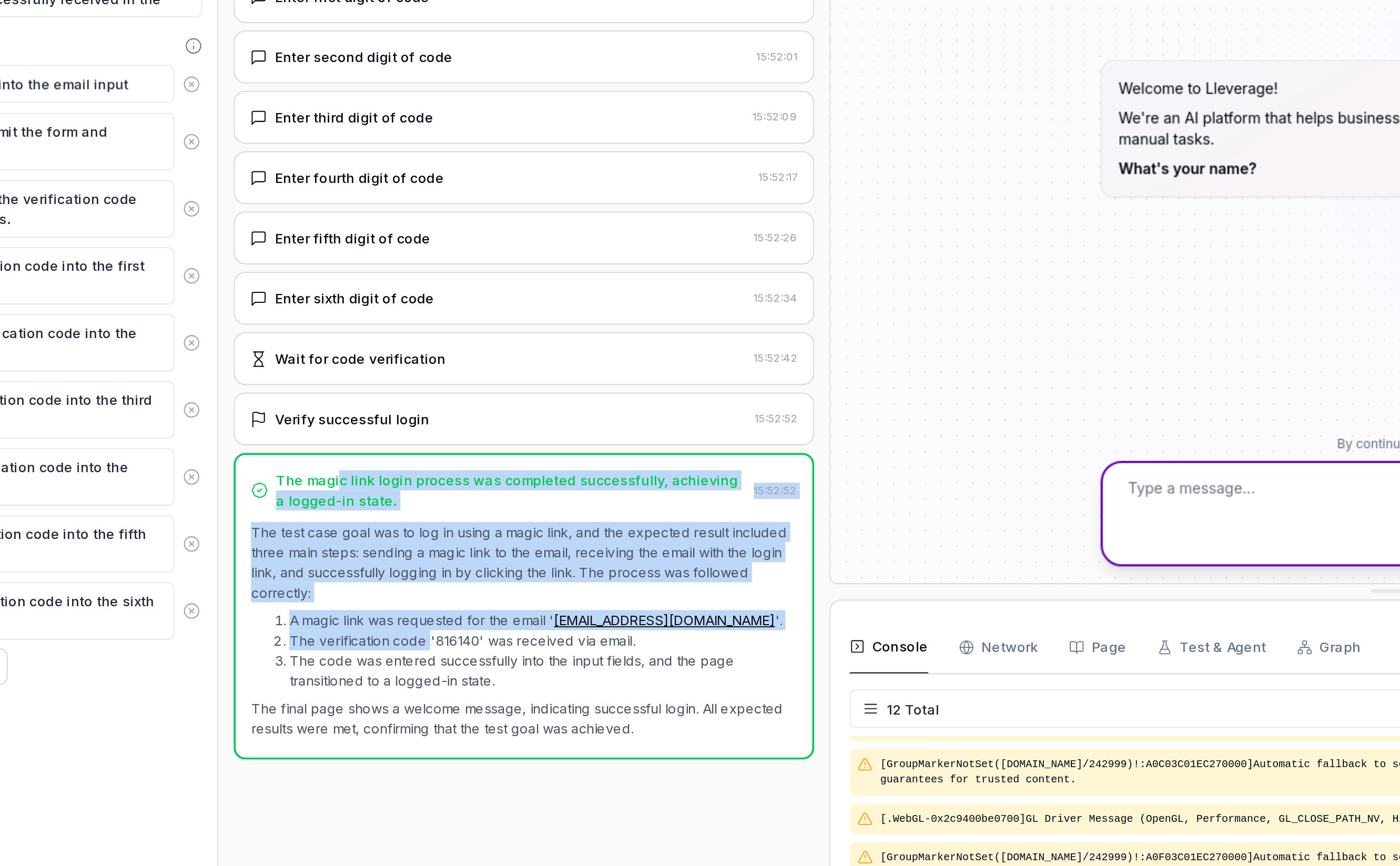
drag, startPoint x: 377, startPoint y: 499, endPoint x: 427, endPoint y: 582, distance: 96.9
click at [427, 582] on div "The magic link login process was completed successfully, achieving a logged-in …" at bounding box center [480, 563] width 318 height 168
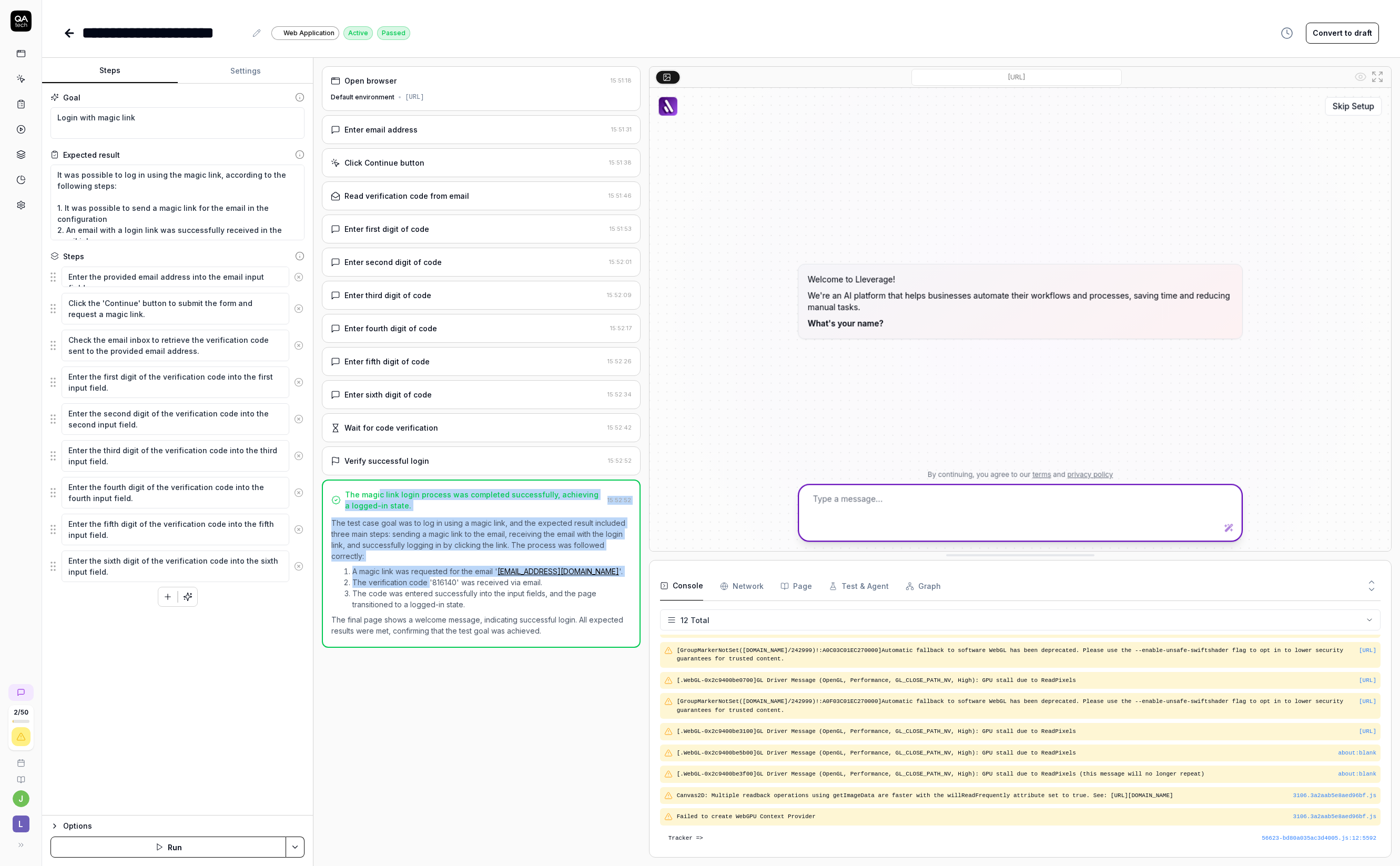
click at [64, 28] on icon at bounding box center [68, 33] width 12 height 12
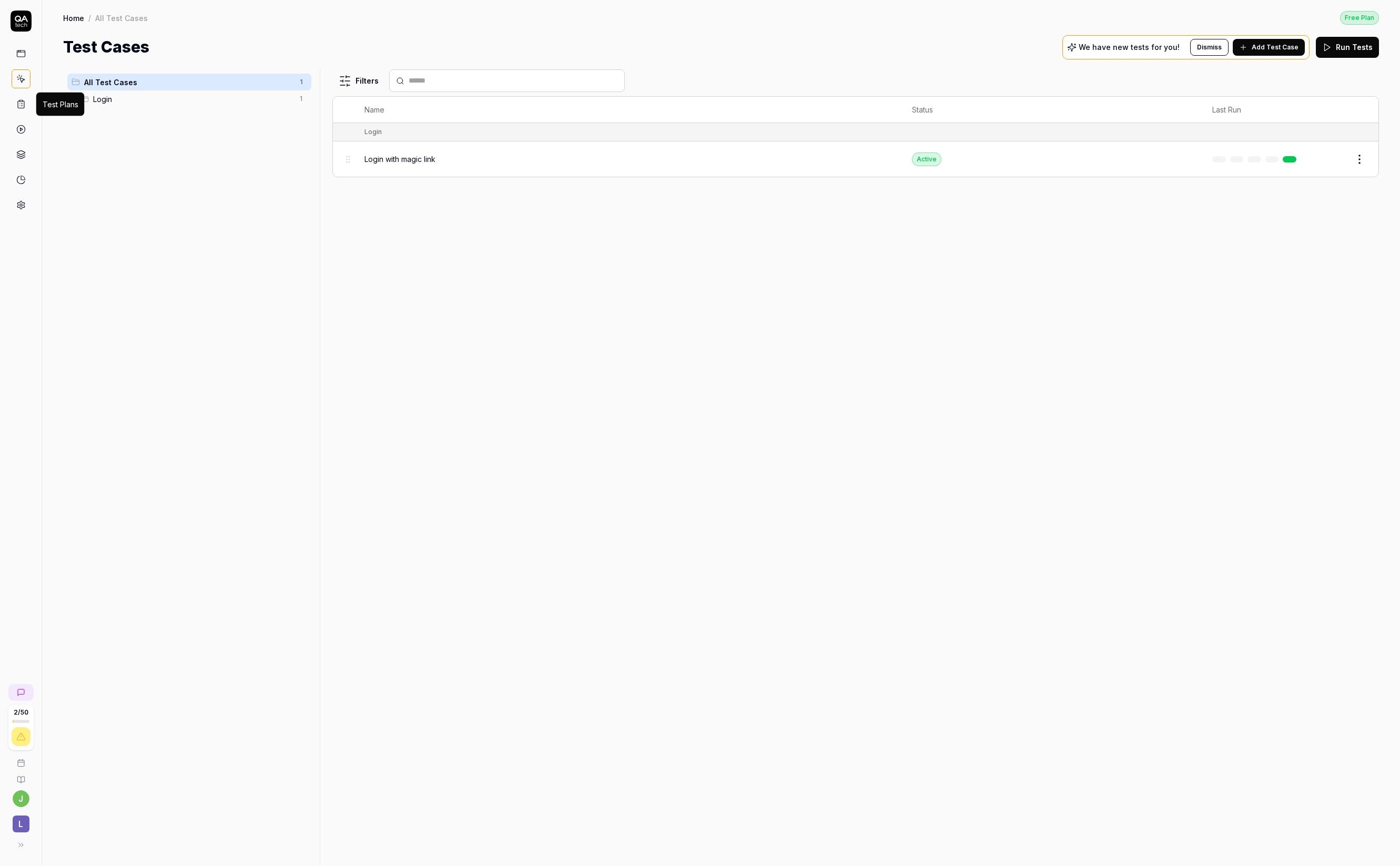
click at [23, 105] on icon at bounding box center [21, 104] width 9 height 9
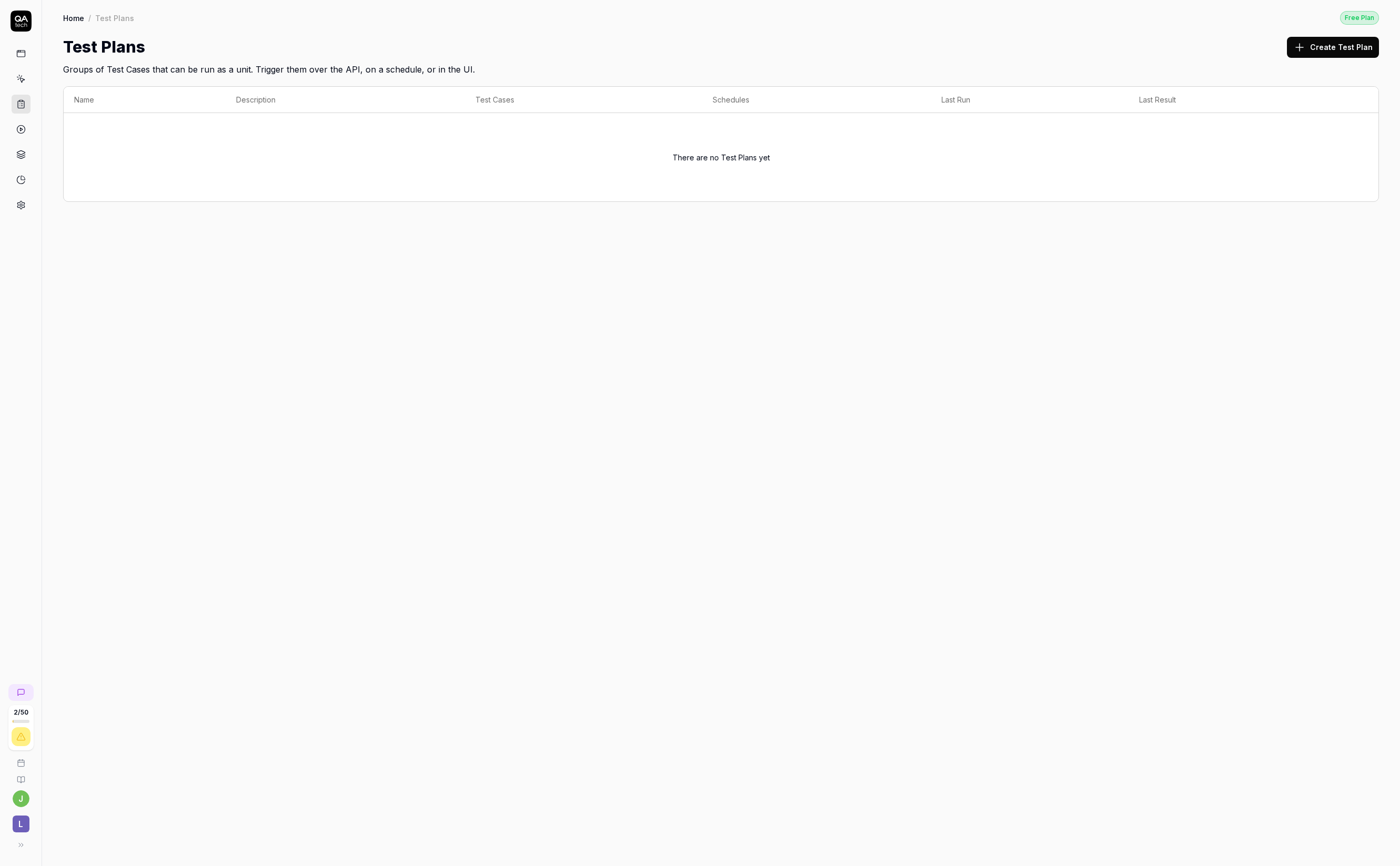
click at [29, 128] on link at bounding box center [21, 129] width 19 height 19
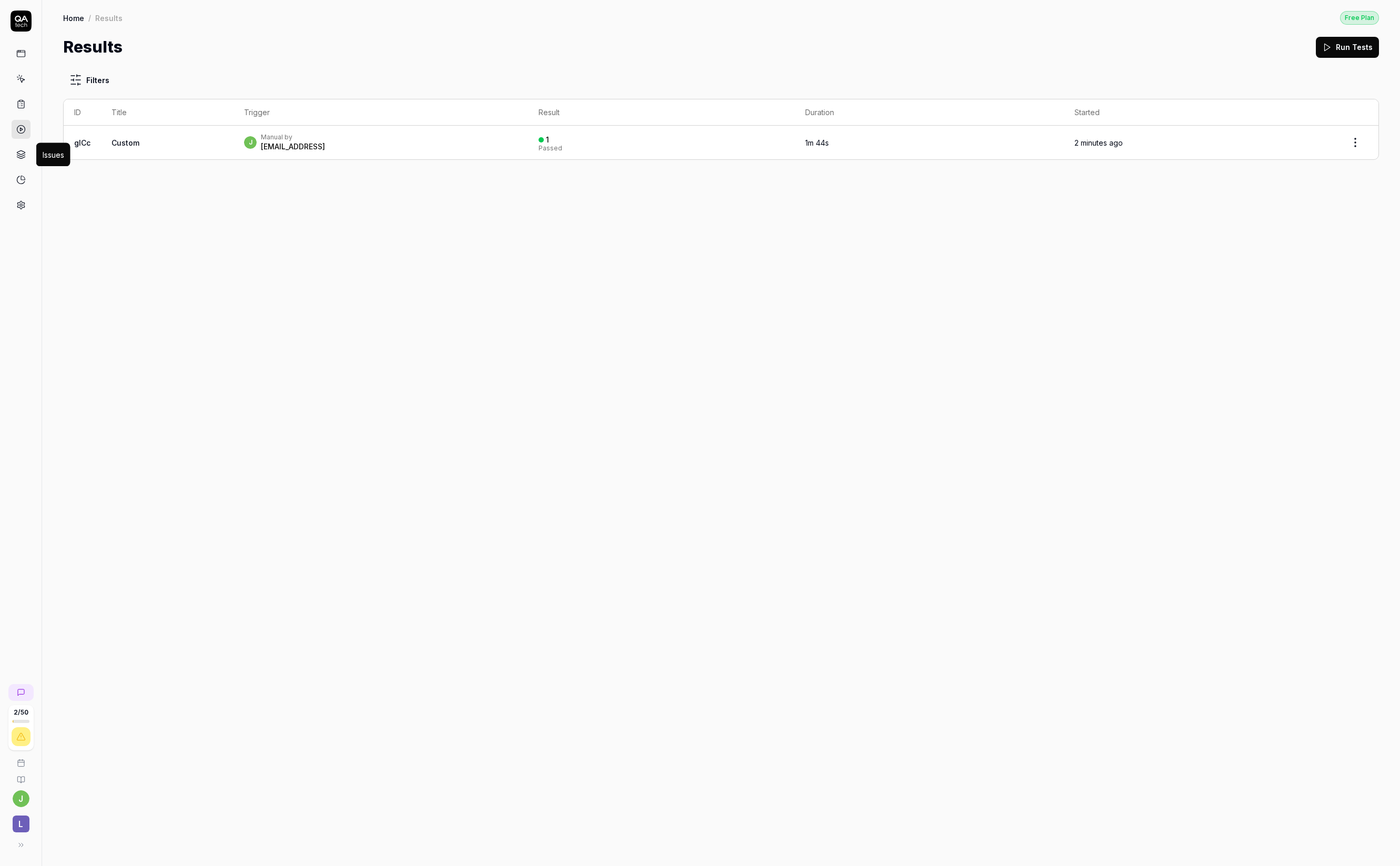
click at [19, 158] on icon at bounding box center [21, 158] width 8 height 2
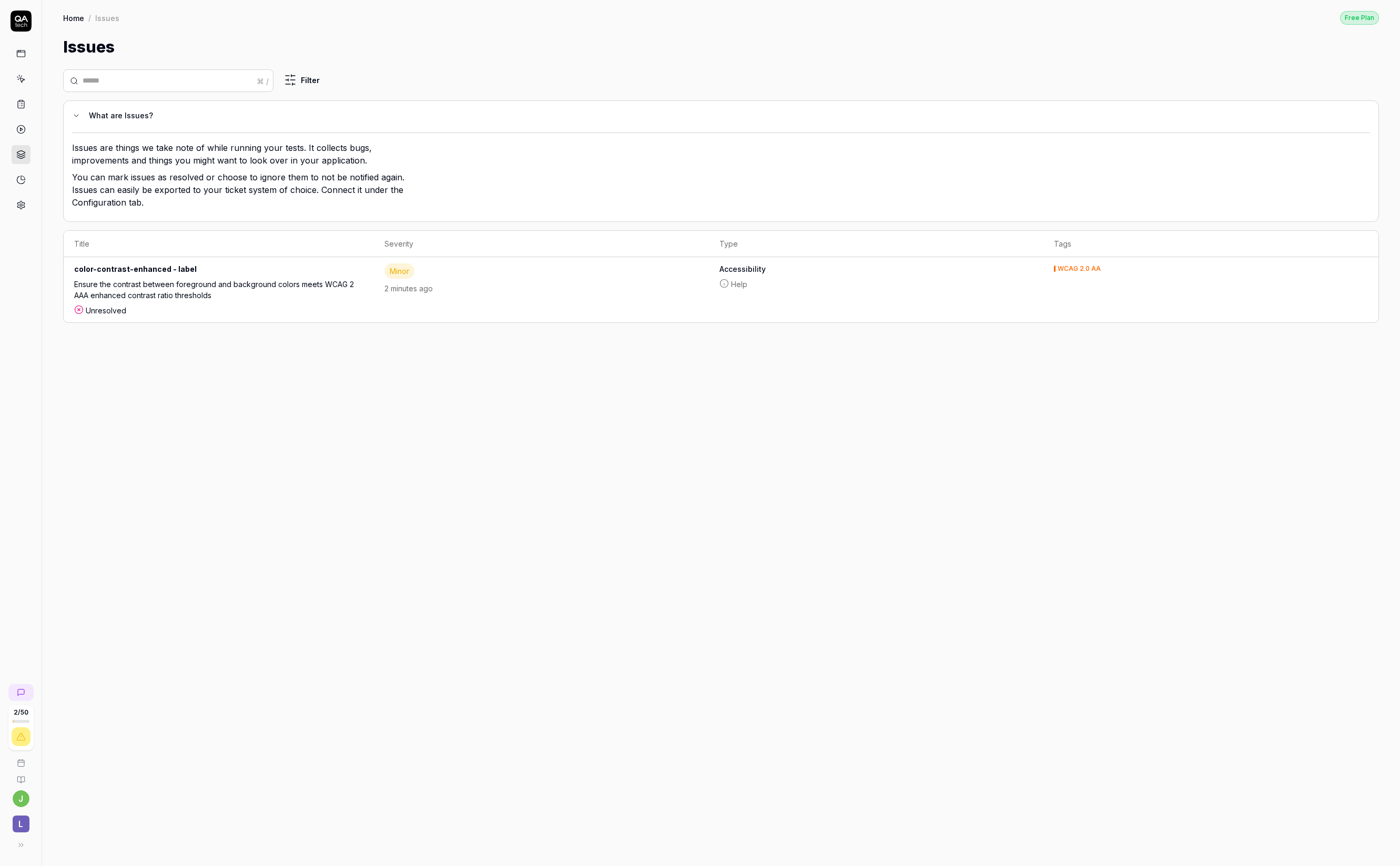
click at [22, 175] on link at bounding box center [21, 180] width 19 height 19
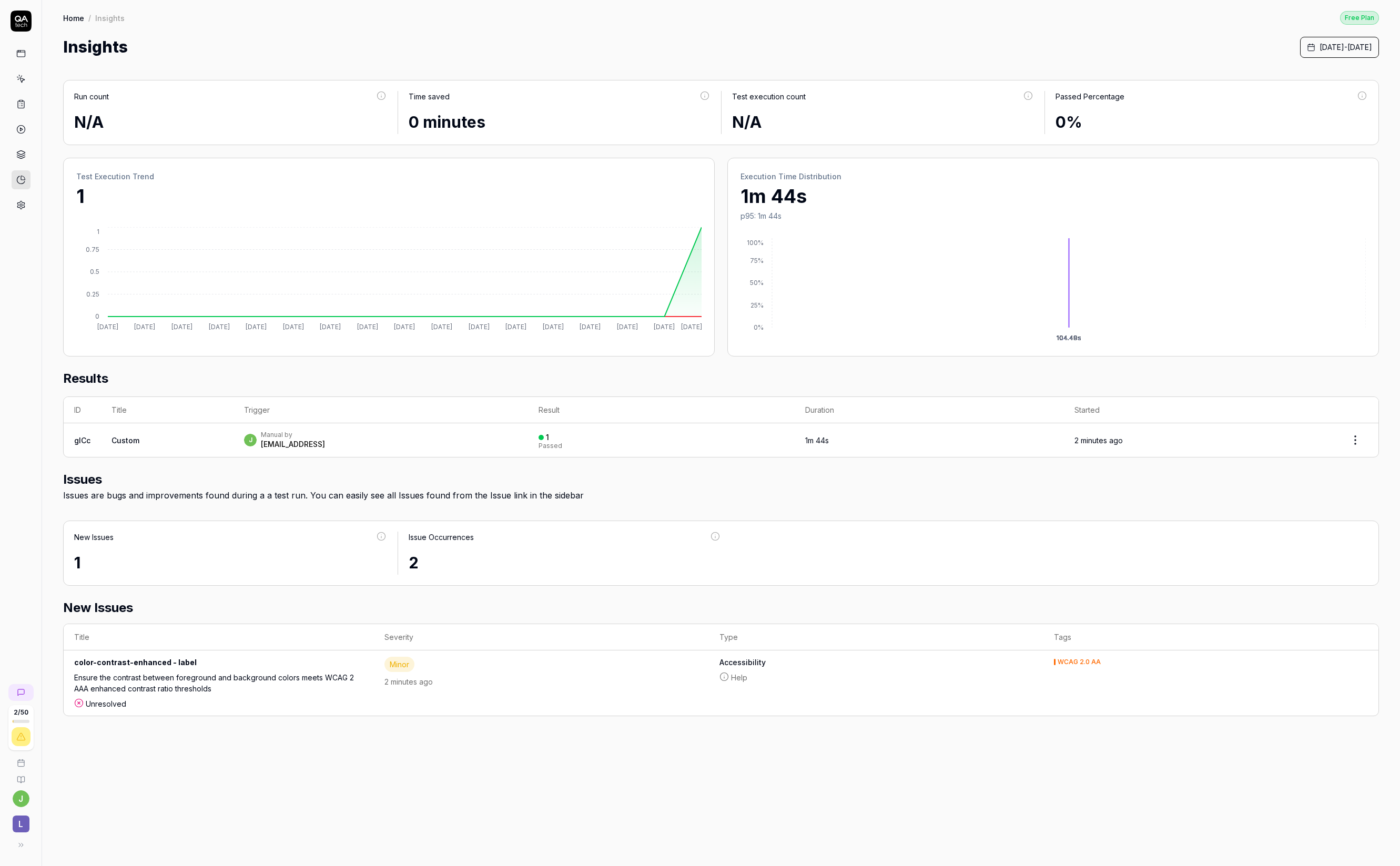
click at [24, 205] on icon at bounding box center [21, 205] width 9 height 9
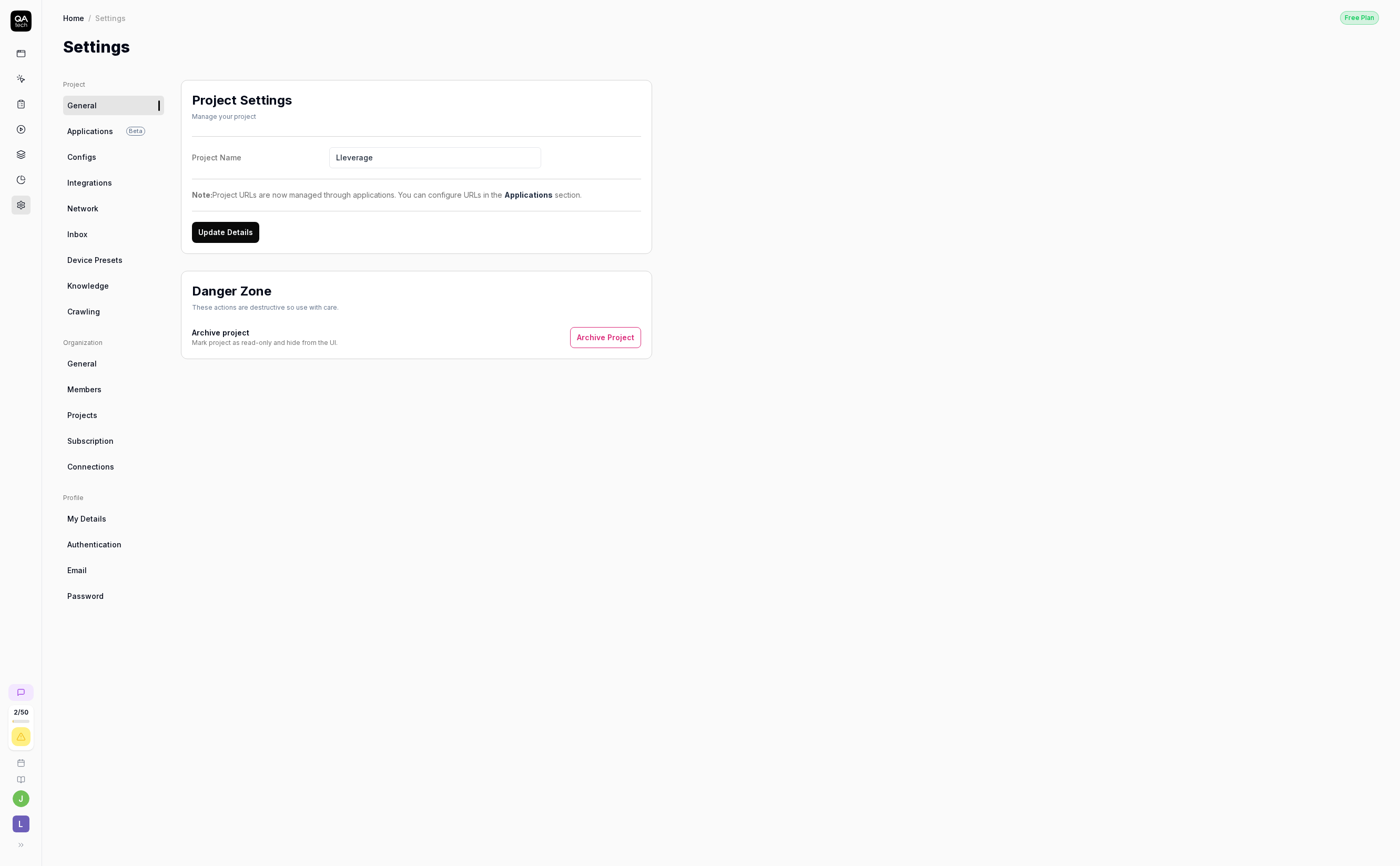
click at [16, 54] on icon at bounding box center [21, 53] width 9 height 9
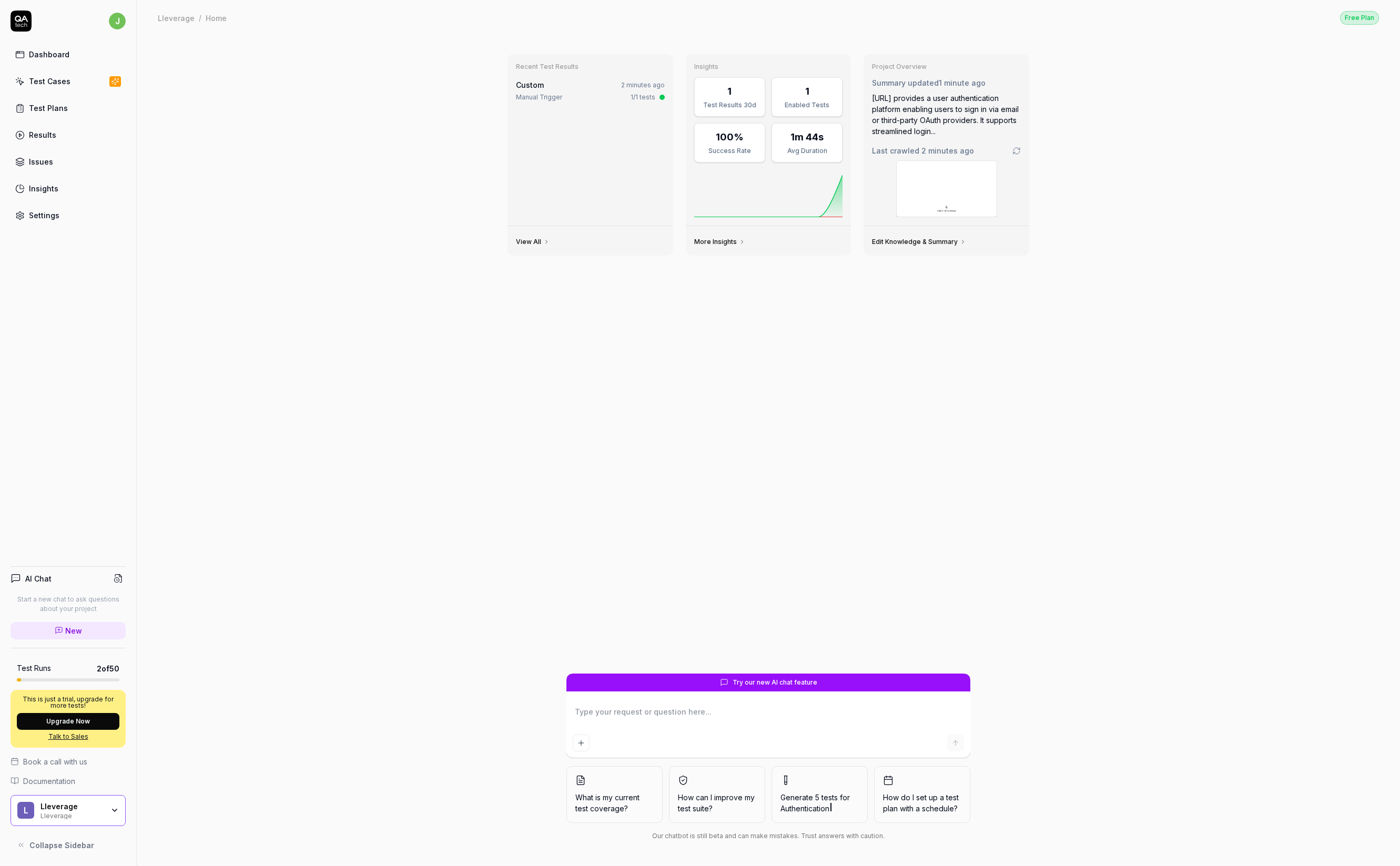
type textarea "*"
click at [99, 81] on link "Test Cases" at bounding box center [68, 82] width 115 height 21
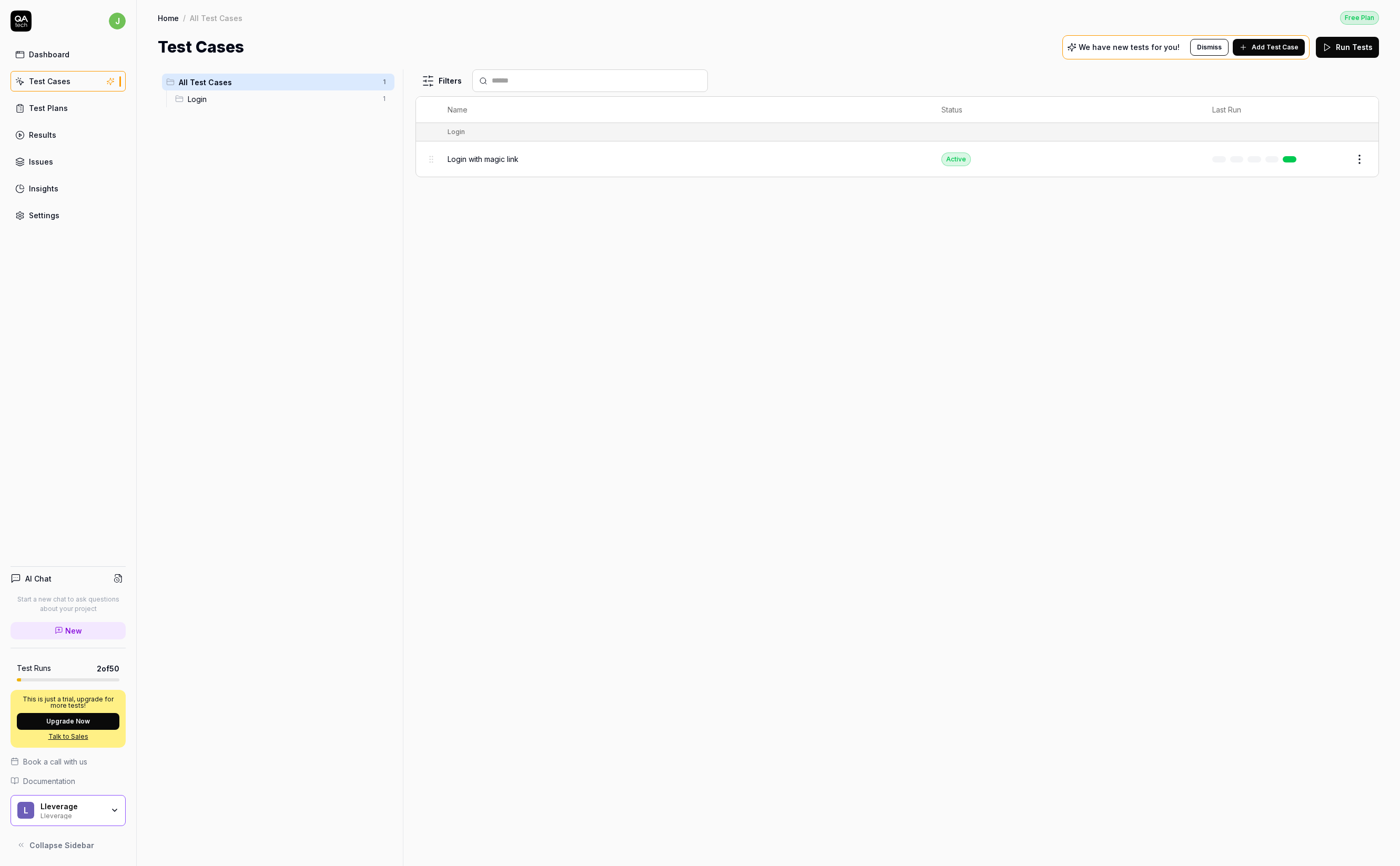
click at [1279, 45] on span "Add Test Case" at bounding box center [1275, 47] width 47 height 9
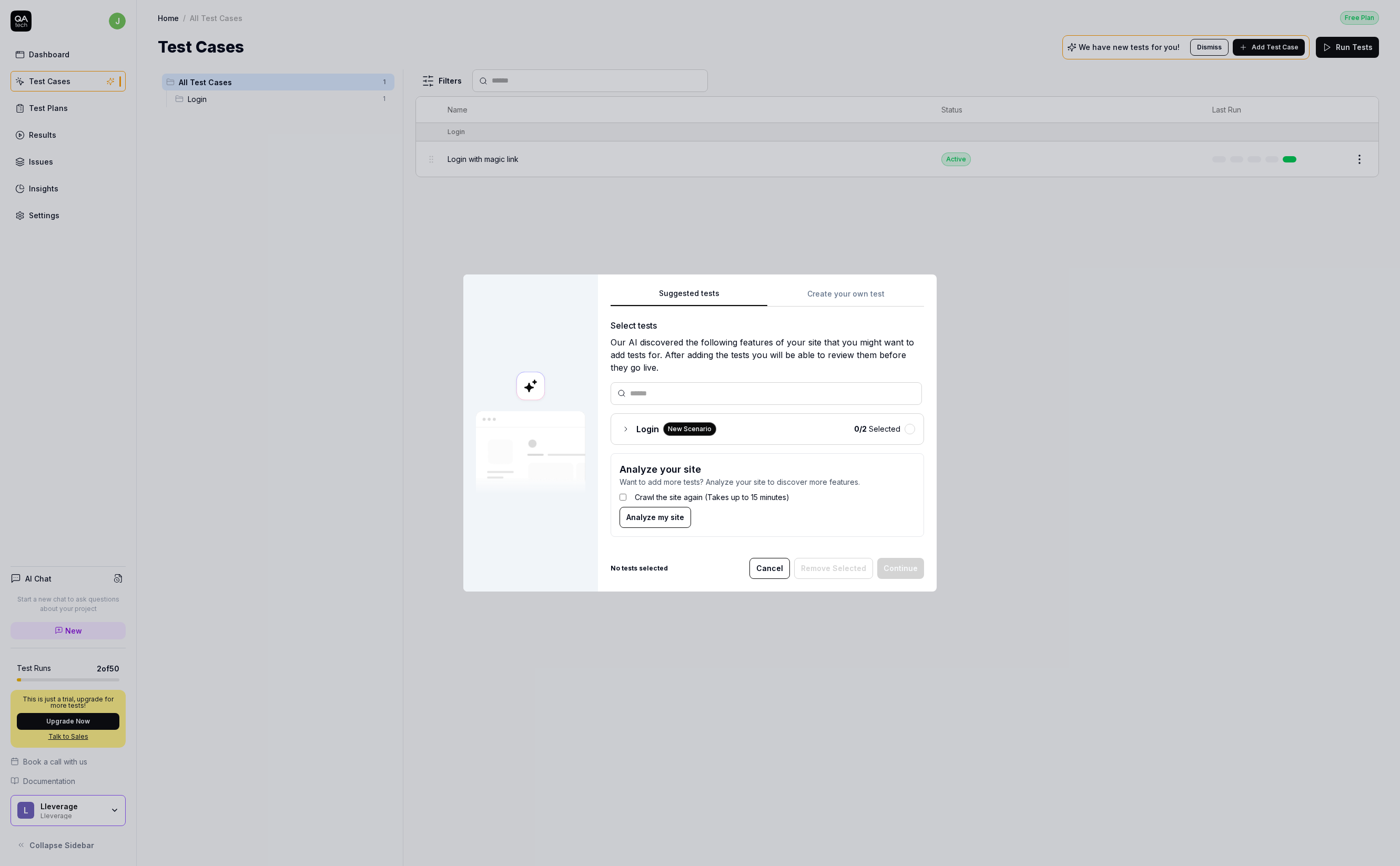
click at [626, 430] on icon at bounding box center [626, 429] width 2 height 4
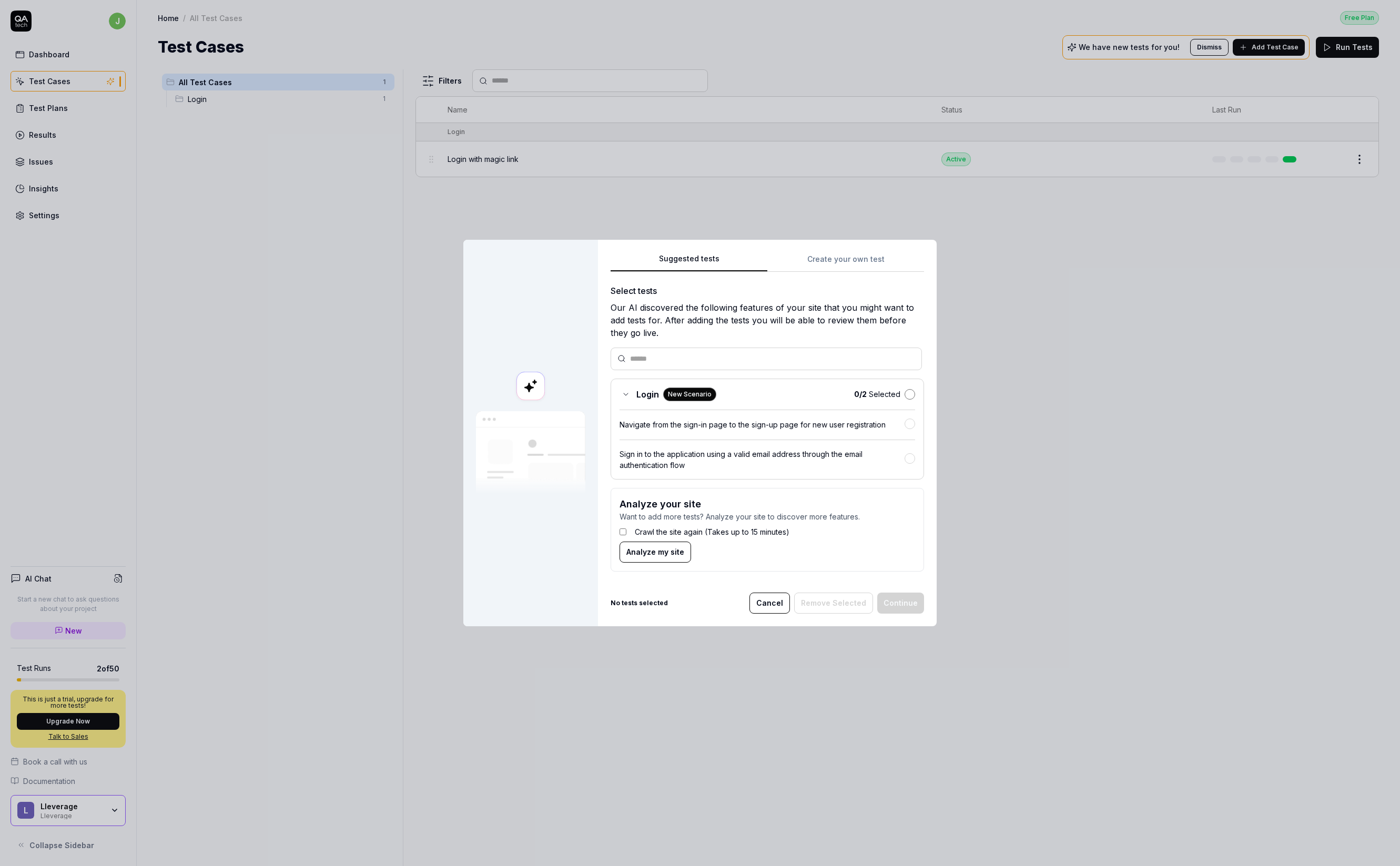
click at [910, 395] on button "button" at bounding box center [909, 394] width 10 height 10
click at [660, 527] on label "Crawl the site again (Takes up to 15 minutes)" at bounding box center [712, 532] width 155 height 11
click at [683, 551] on button "Analyze my site" at bounding box center [655, 552] width 71 height 21
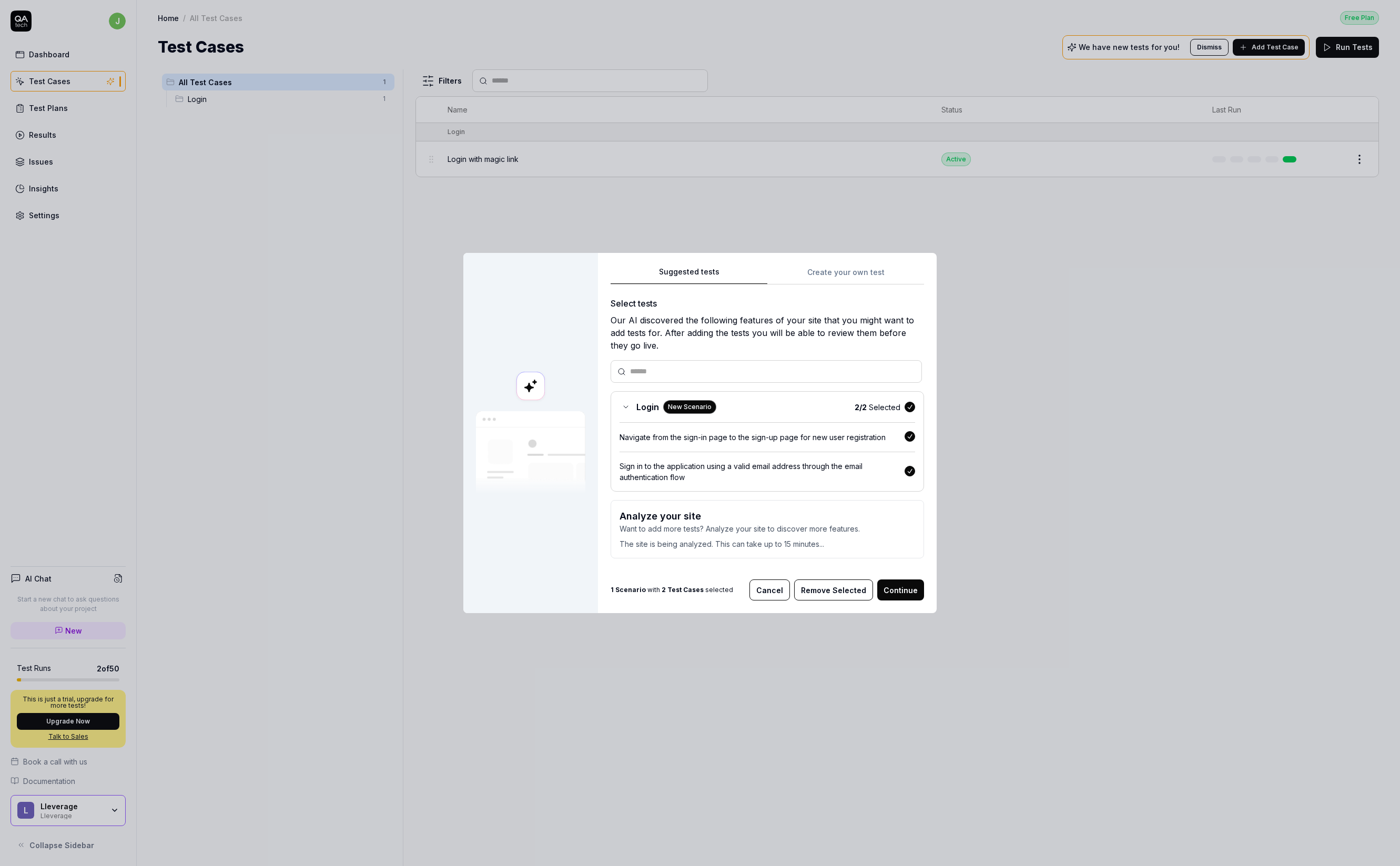
click at [913, 594] on button "Continue" at bounding box center [901, 590] width 47 height 21
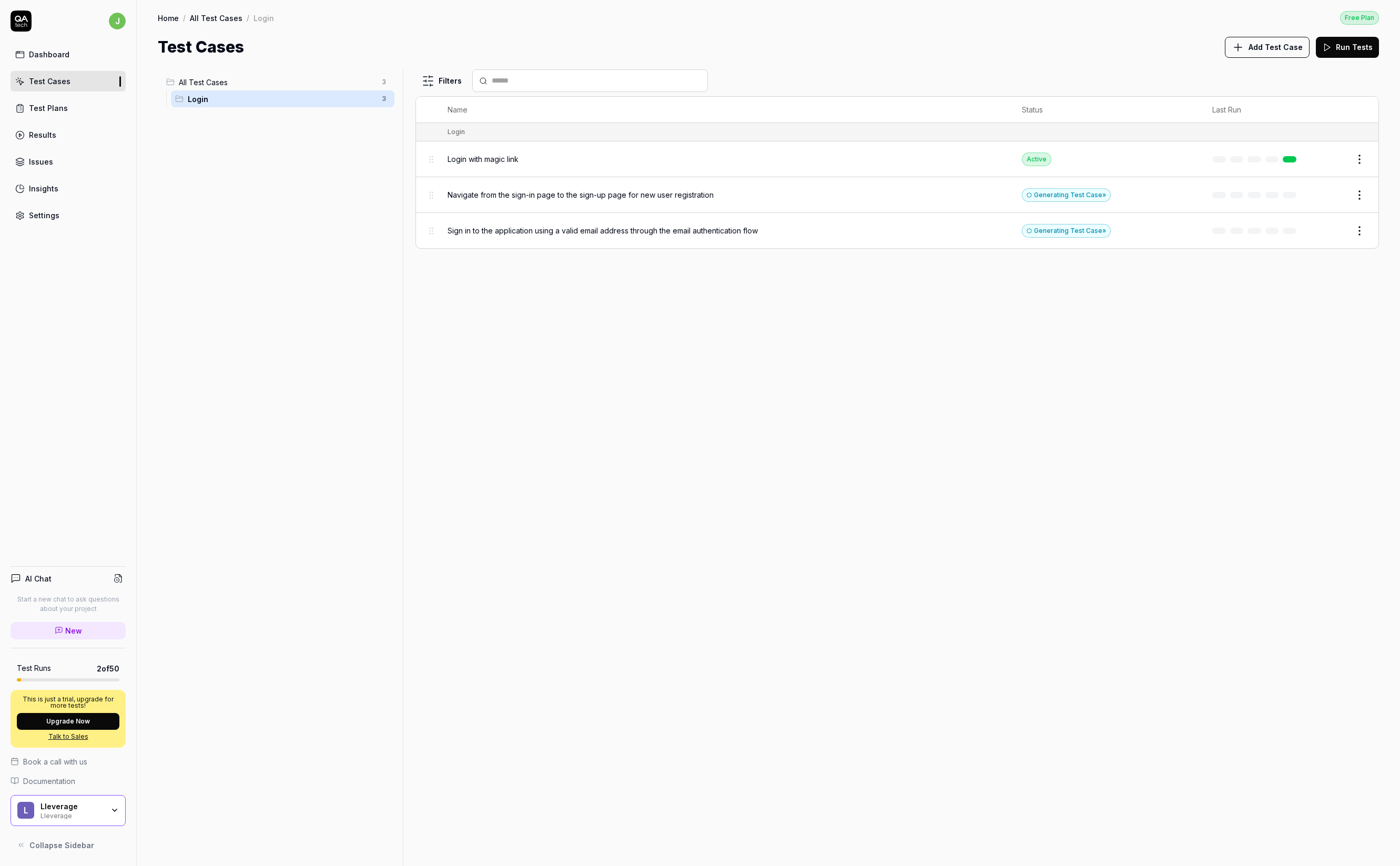
click at [1035, 362] on div "Filters Name Status Last Run Login Login with magic link Active Edit Navigate f…" at bounding box center [897, 467] width 964 height 797
drag, startPoint x: 94, startPoint y: 705, endPoint x: 22, endPoint y: 691, distance: 73.3
click at [22, 691] on div "This is just a trial, upgrade for more tests! Upgrade Now Talk to Sales" at bounding box center [68, 719] width 115 height 58
click at [223, 710] on div "All Test Cases 3 Login 3" at bounding box center [278, 462] width 241 height 784
click at [209, 627] on div "All Test Cases 3 Login 3" at bounding box center [278, 462] width 241 height 784
